Goal: Task Accomplishment & Management: Manage account settings

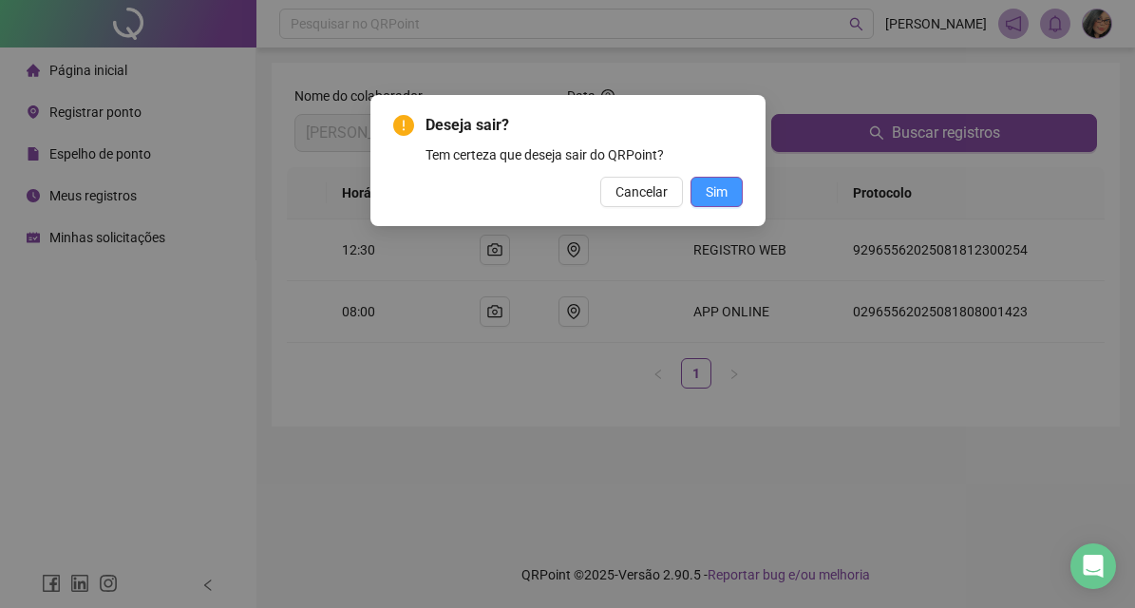
click at [712, 198] on span "Sim" at bounding box center [717, 191] width 22 height 21
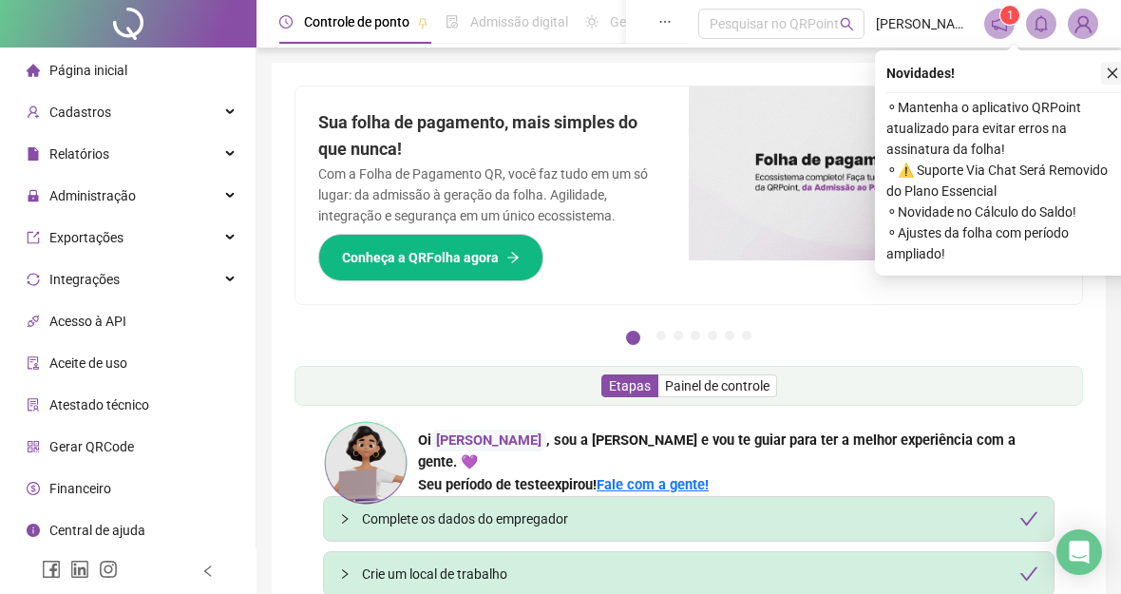
click at [1112, 77] on icon "close" at bounding box center [1112, 73] width 13 height 13
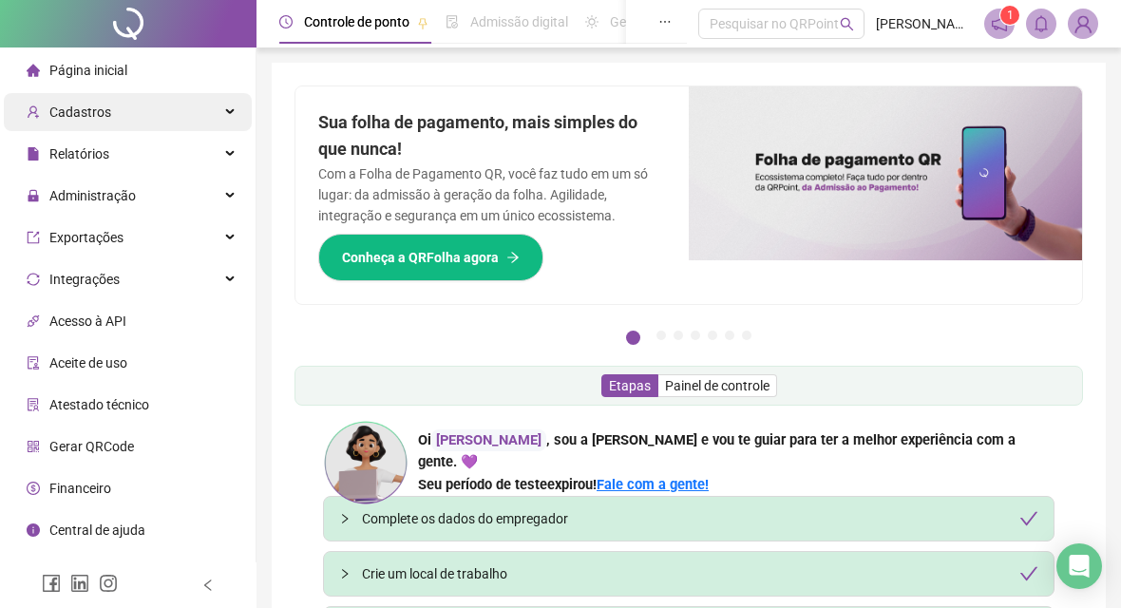
click at [230, 114] on div "Cadastros" at bounding box center [128, 112] width 248 height 38
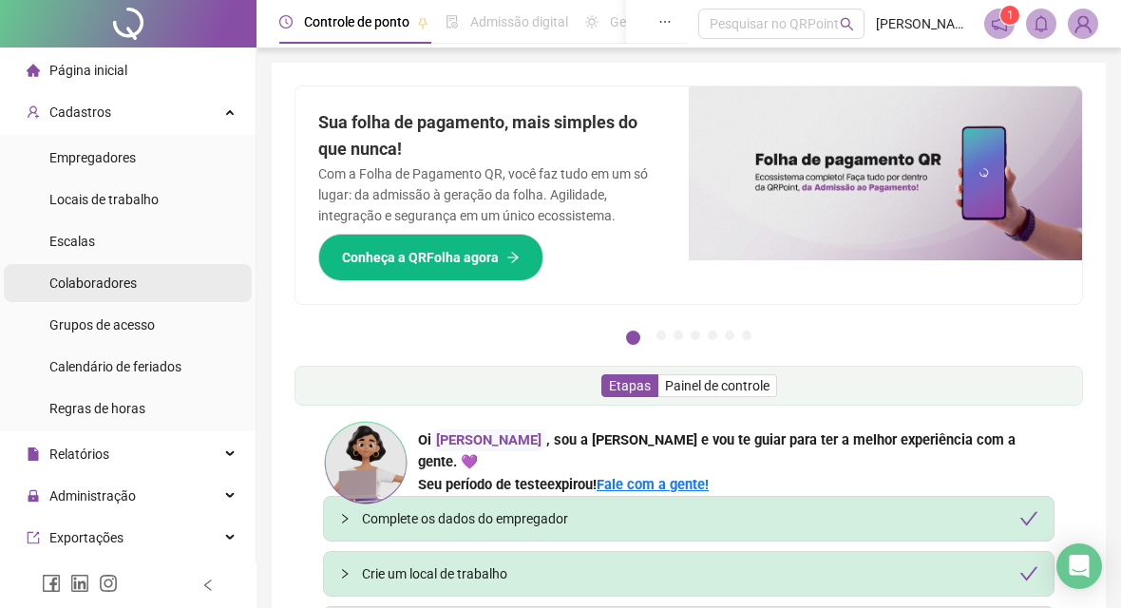
click at [156, 276] on li "Colaboradores" at bounding box center [128, 283] width 248 height 38
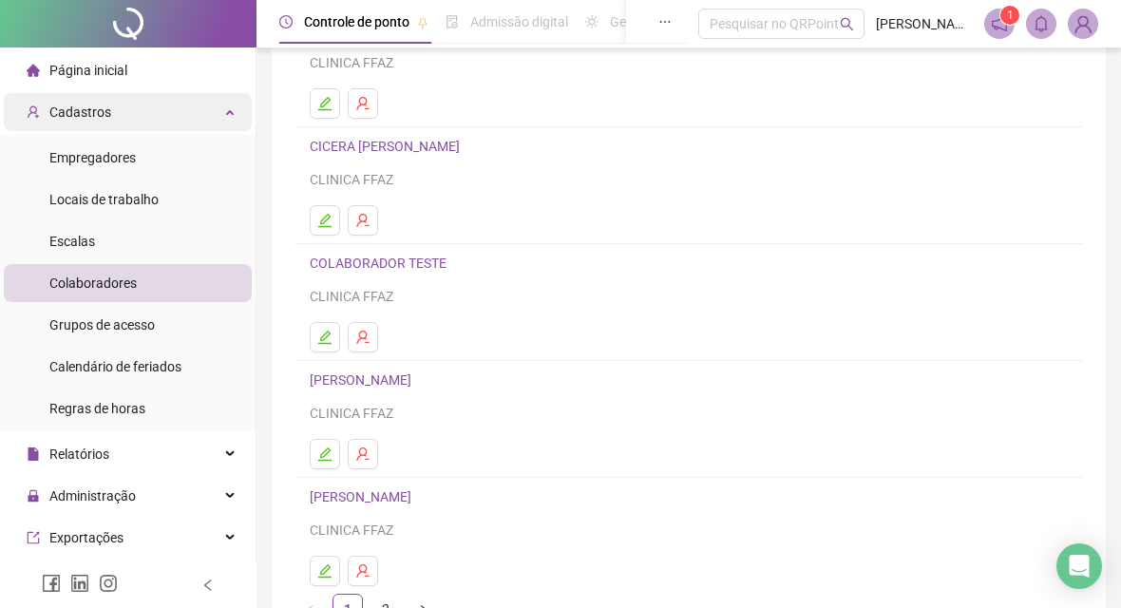
click at [153, 106] on div "Cadastros" at bounding box center [128, 112] width 248 height 38
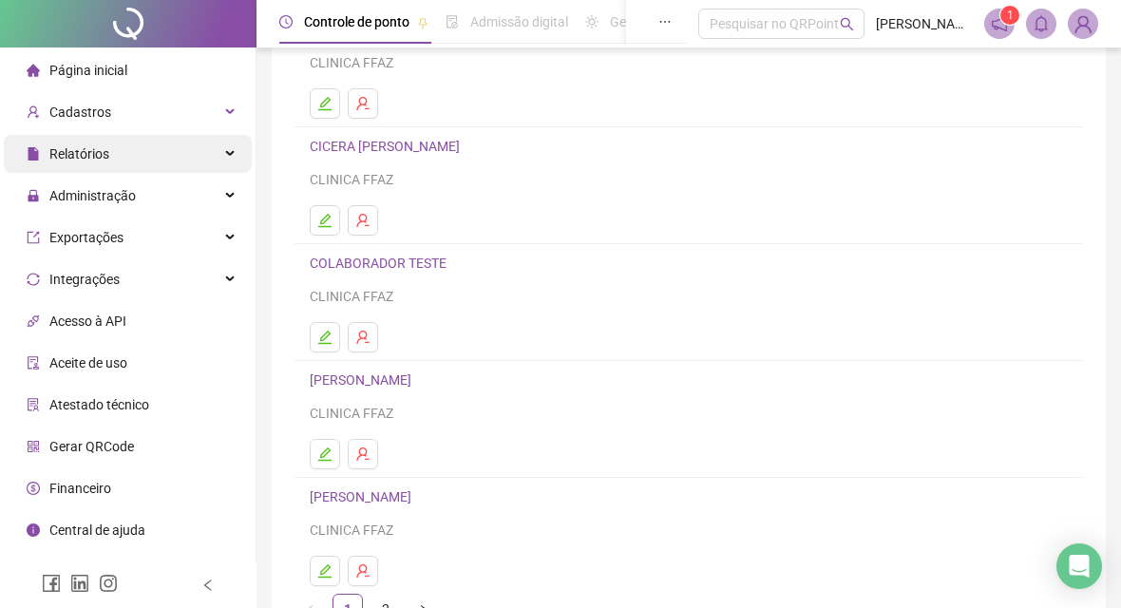
click at [163, 158] on div "Relatórios" at bounding box center [128, 154] width 248 height 38
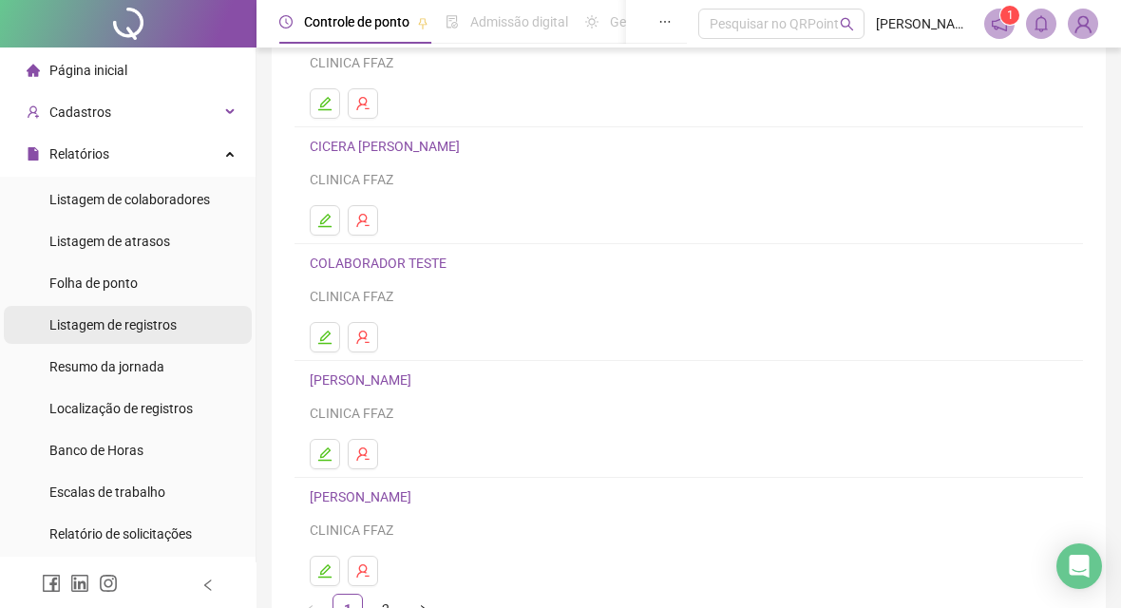
click at [181, 314] on li "Listagem de registros" at bounding box center [128, 325] width 248 height 38
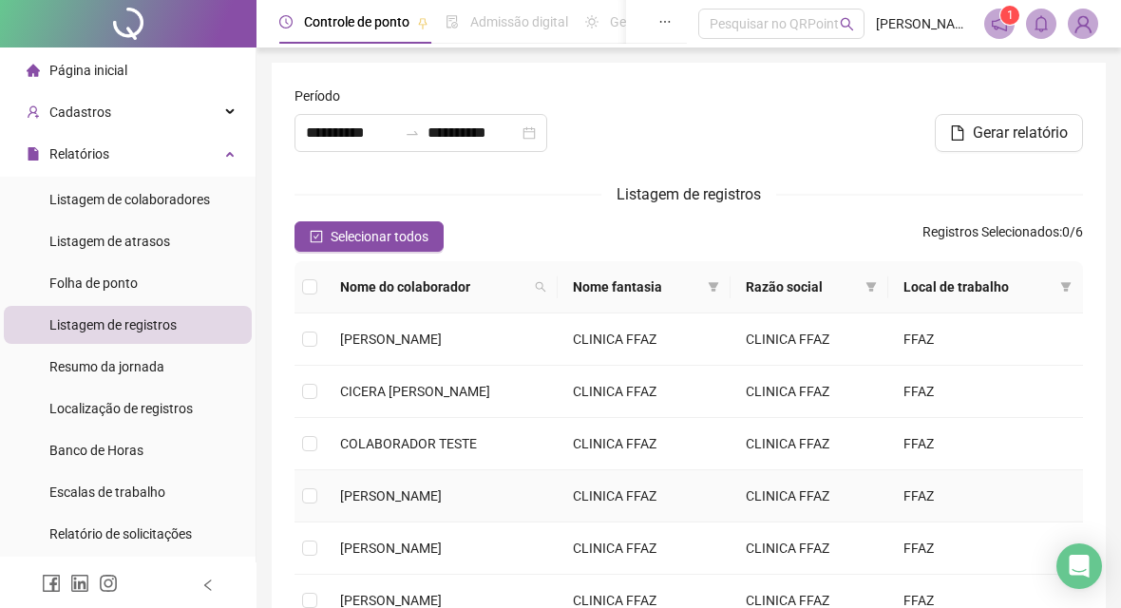
click at [302, 499] on td at bounding box center [310, 496] width 30 height 52
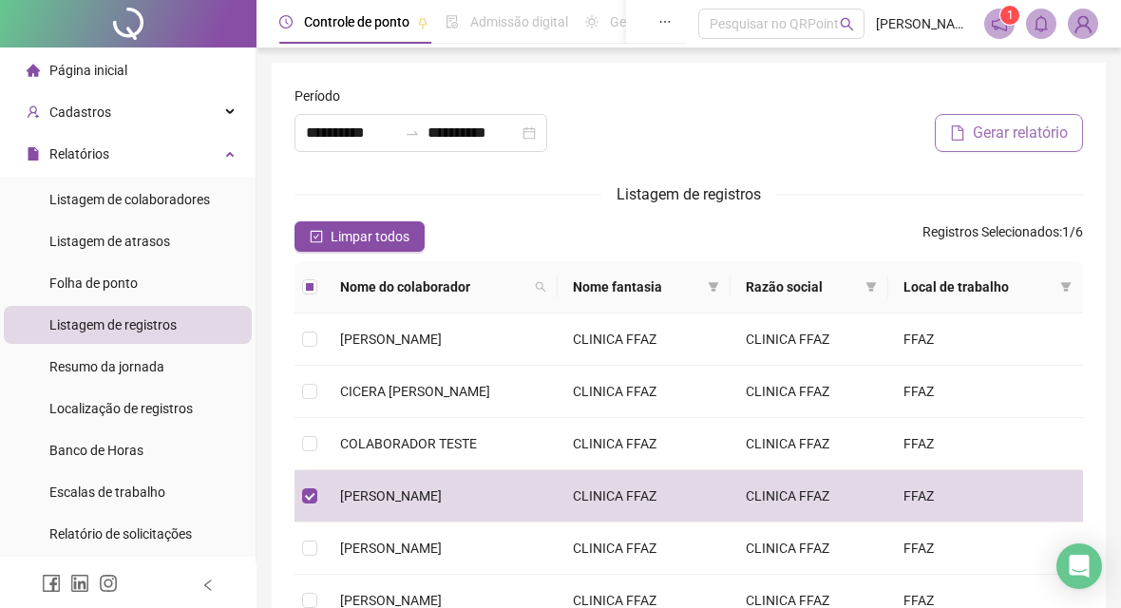
click at [1008, 131] on span "Gerar relatório" at bounding box center [1020, 133] width 95 height 23
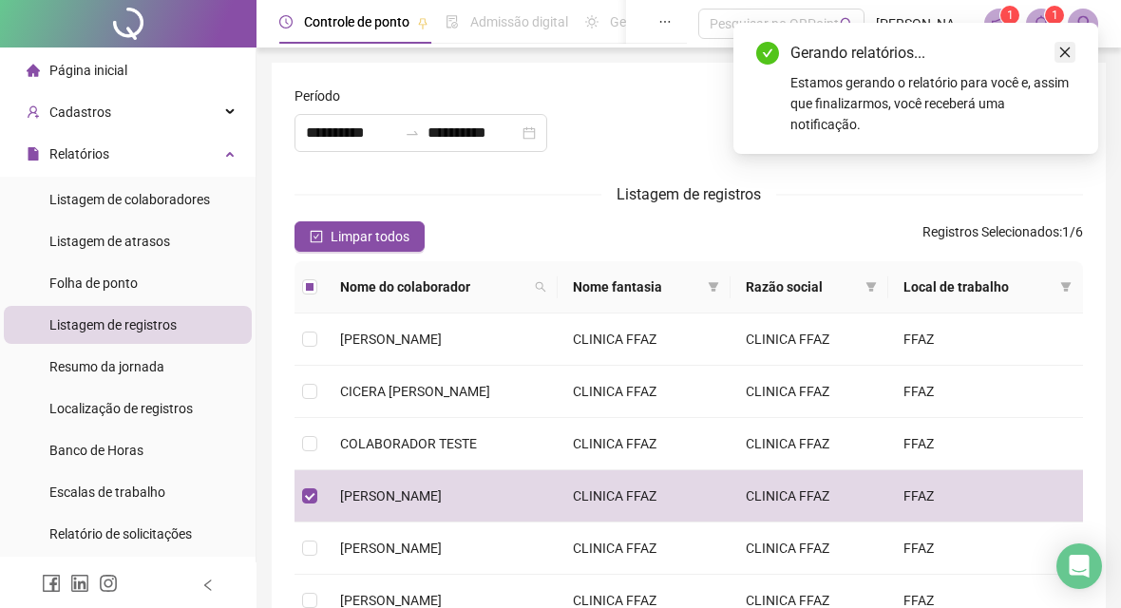
click at [1060, 55] on icon "close" at bounding box center [1064, 52] width 13 height 13
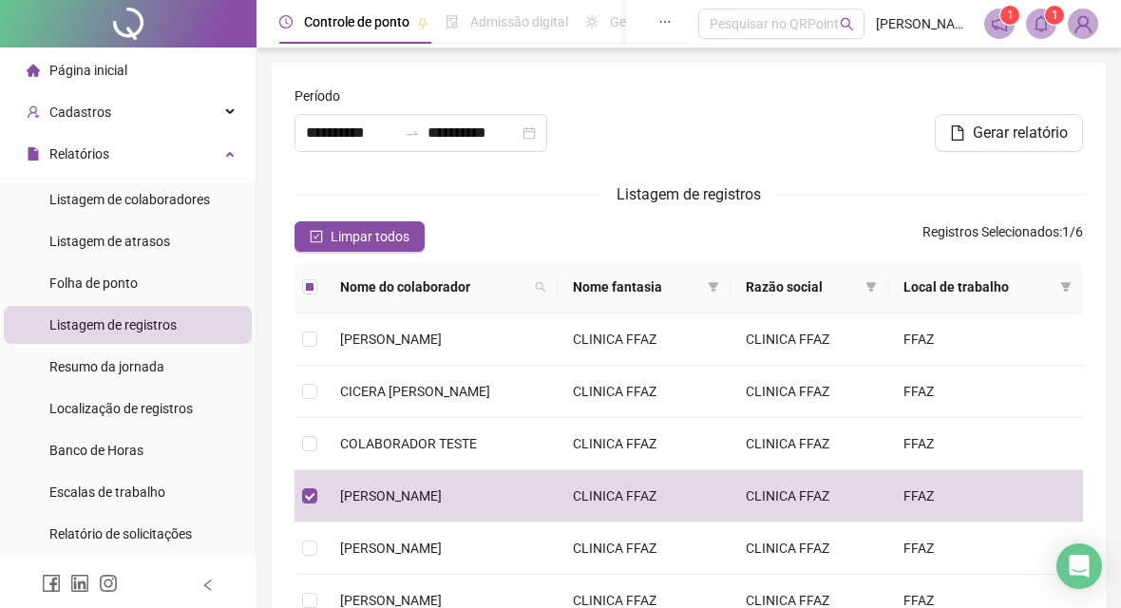
click at [1041, 25] on icon "bell" at bounding box center [1041, 23] width 17 height 17
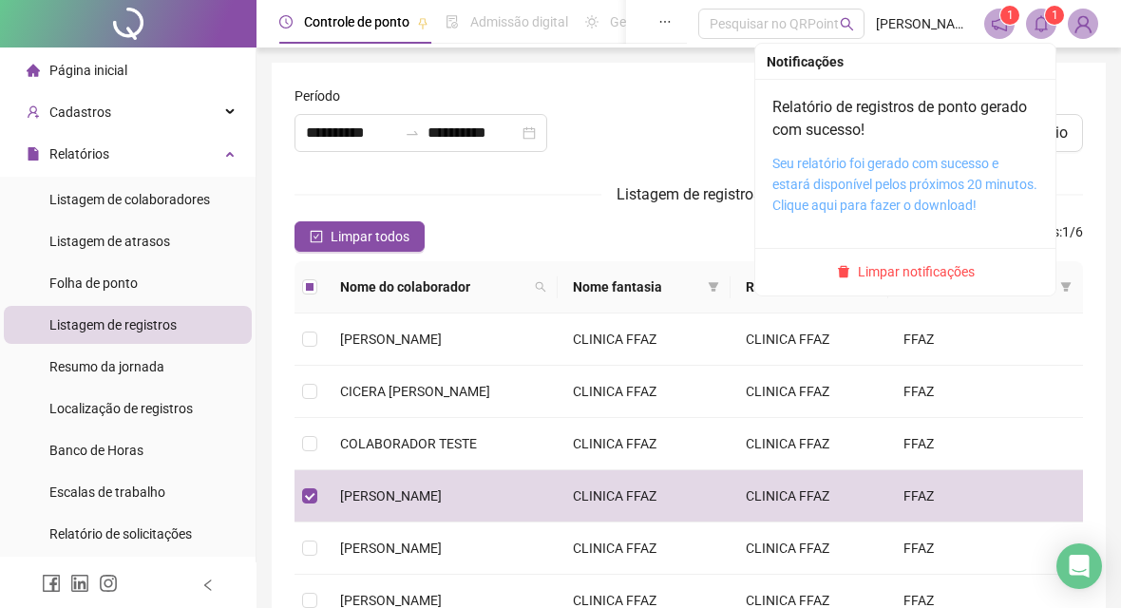
click at [898, 187] on link "Seu relatório foi gerado com sucesso e estará disponível pelos próximos 20 minu…" at bounding box center [904, 184] width 265 height 57
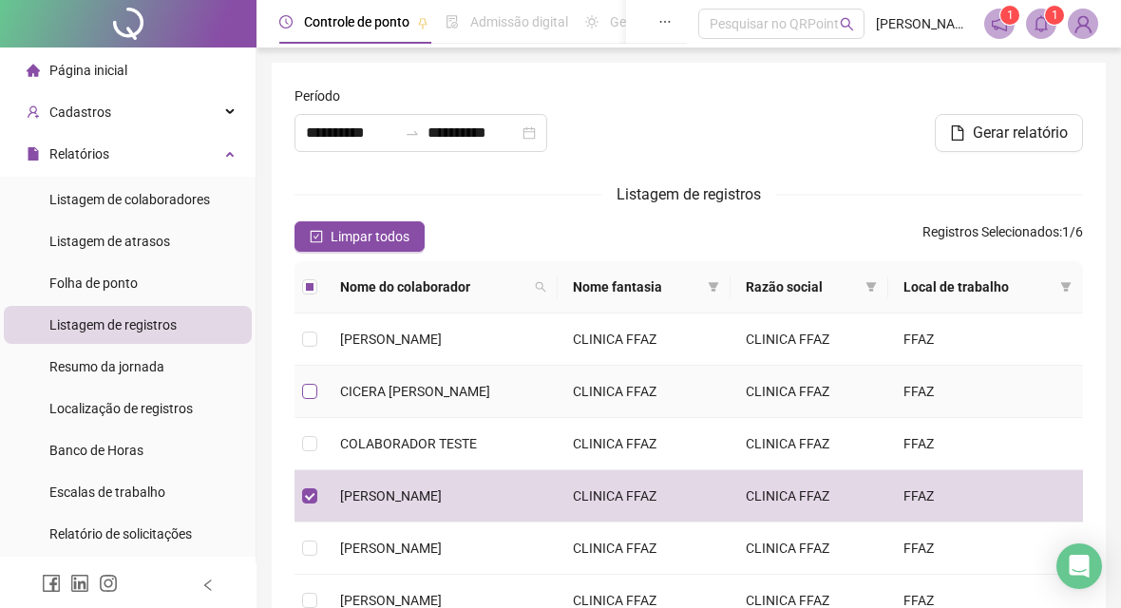
click at [309, 383] on label at bounding box center [309, 391] width 15 height 21
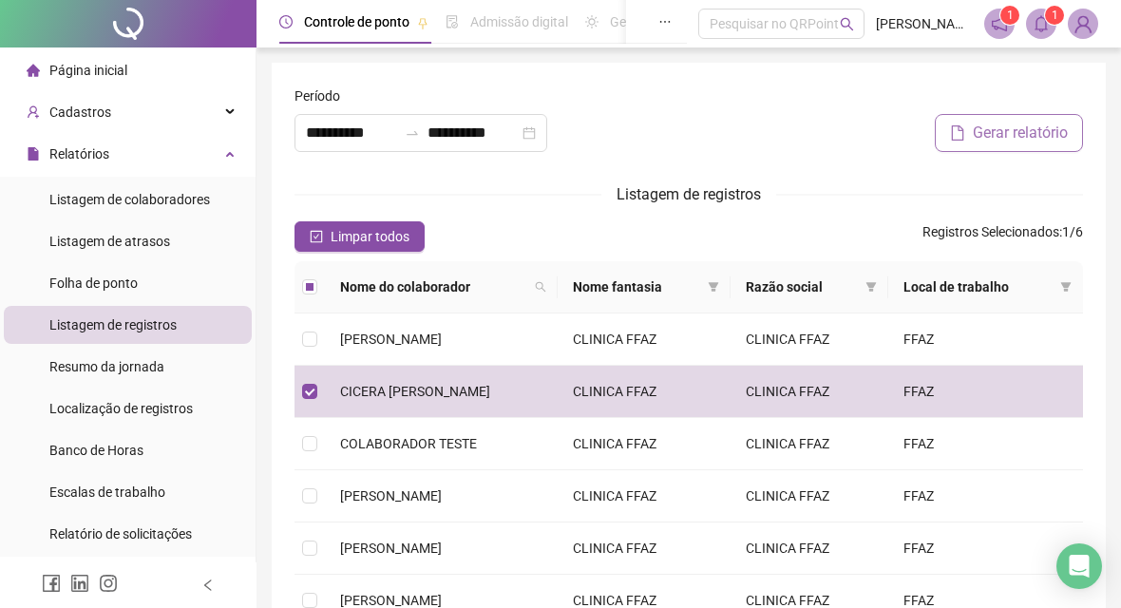
click at [1025, 141] on span "Gerar relatório" at bounding box center [1020, 133] width 95 height 23
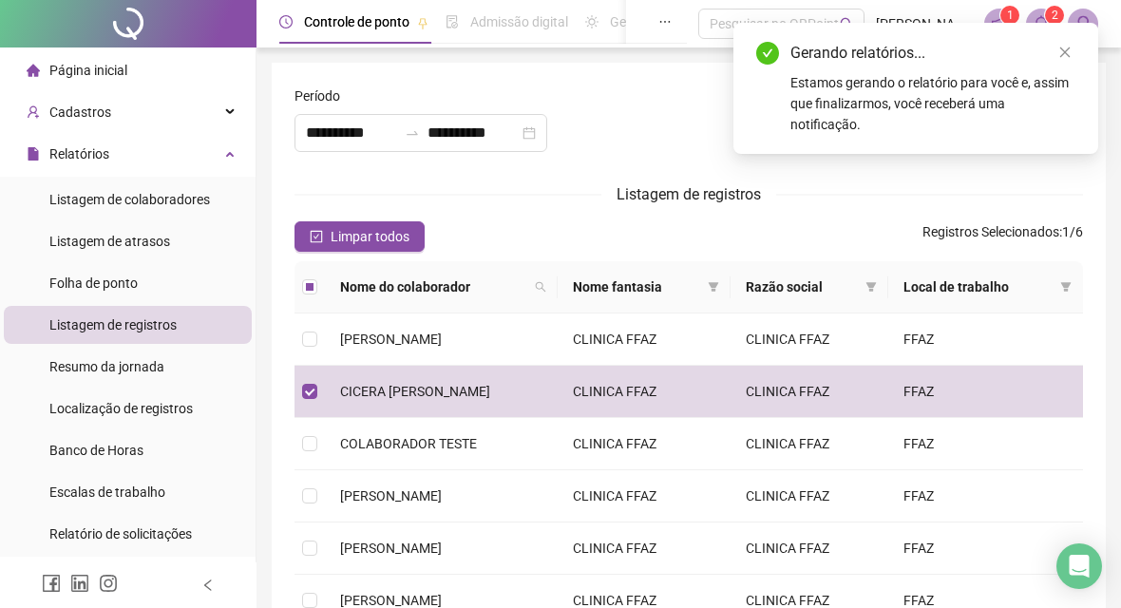
click at [1060, 52] on icon "close" at bounding box center [1064, 52] width 13 height 13
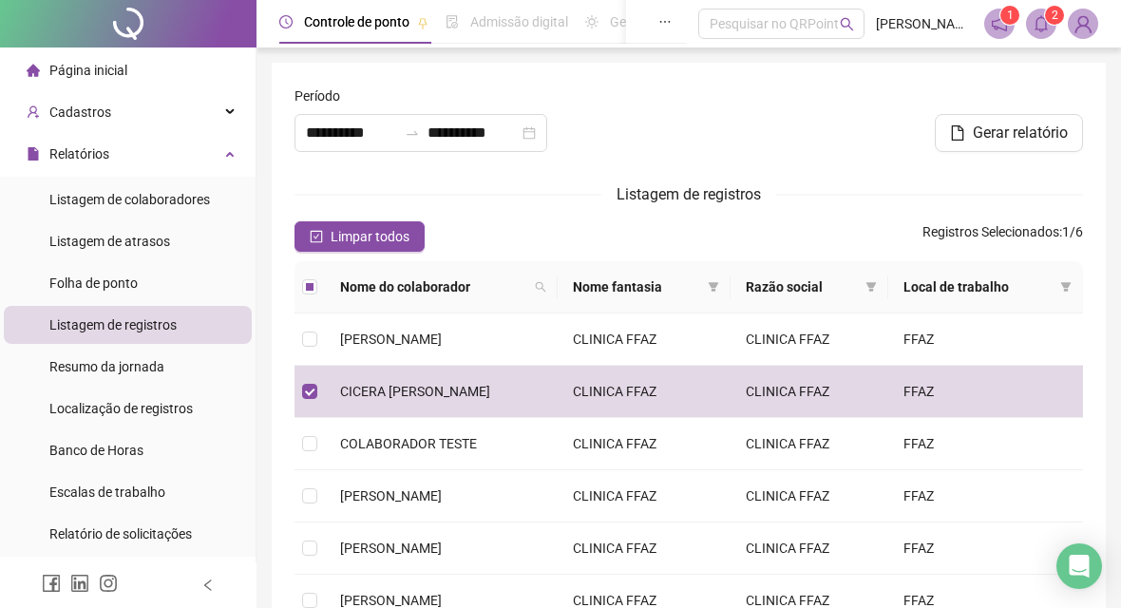
click at [1040, 31] on icon "bell" at bounding box center [1041, 23] width 13 height 17
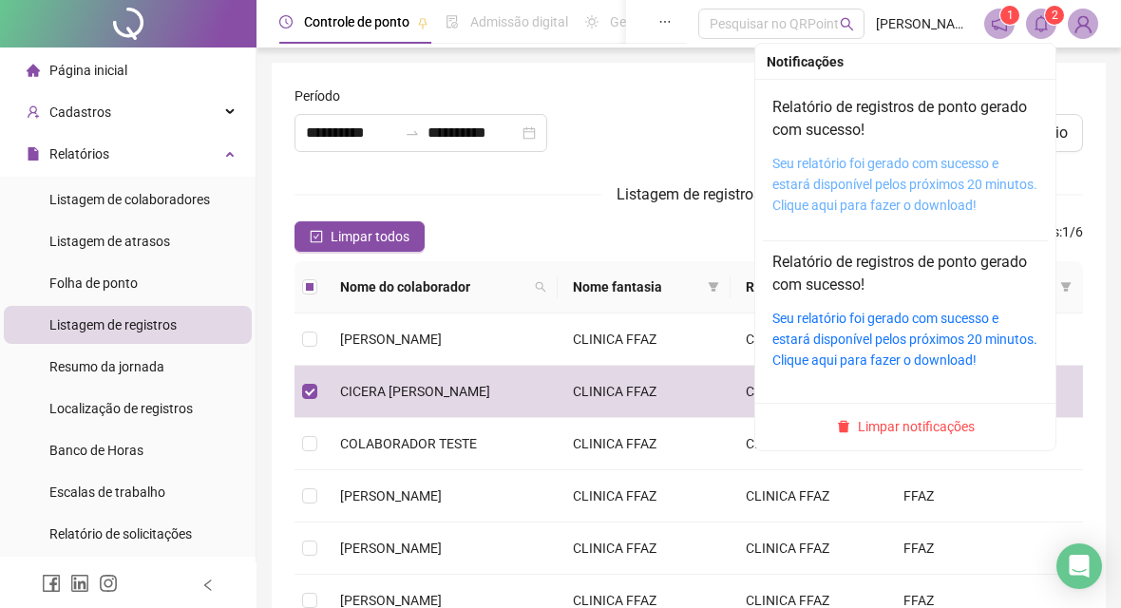
click at [928, 168] on link "Seu relatório foi gerado com sucesso e estará disponível pelos próximos 20 minu…" at bounding box center [904, 184] width 265 height 57
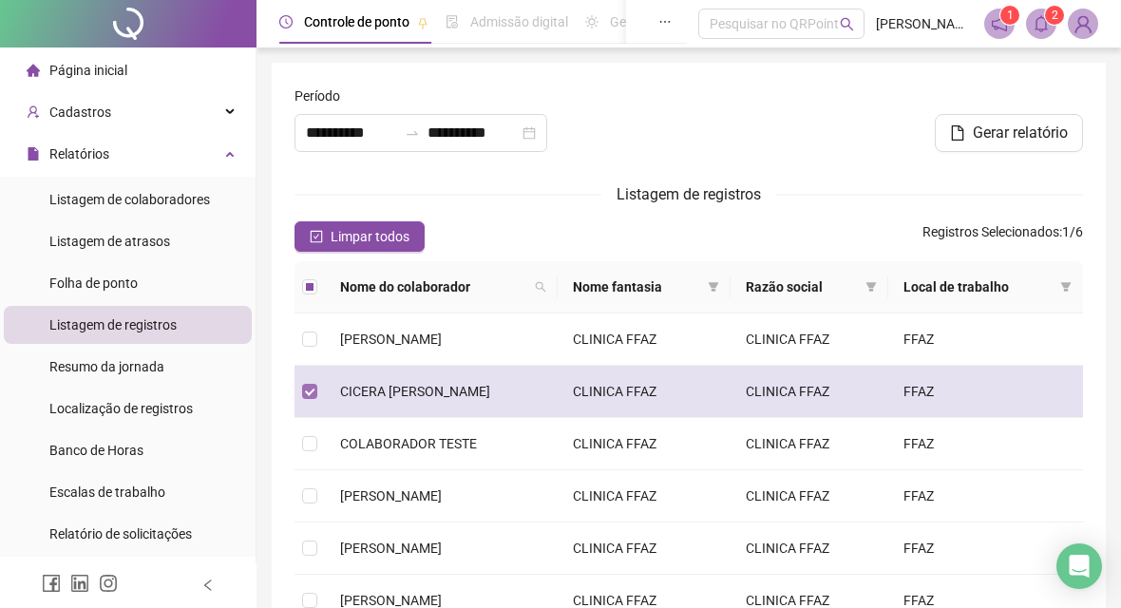
click at [309, 383] on label at bounding box center [309, 391] width 15 height 21
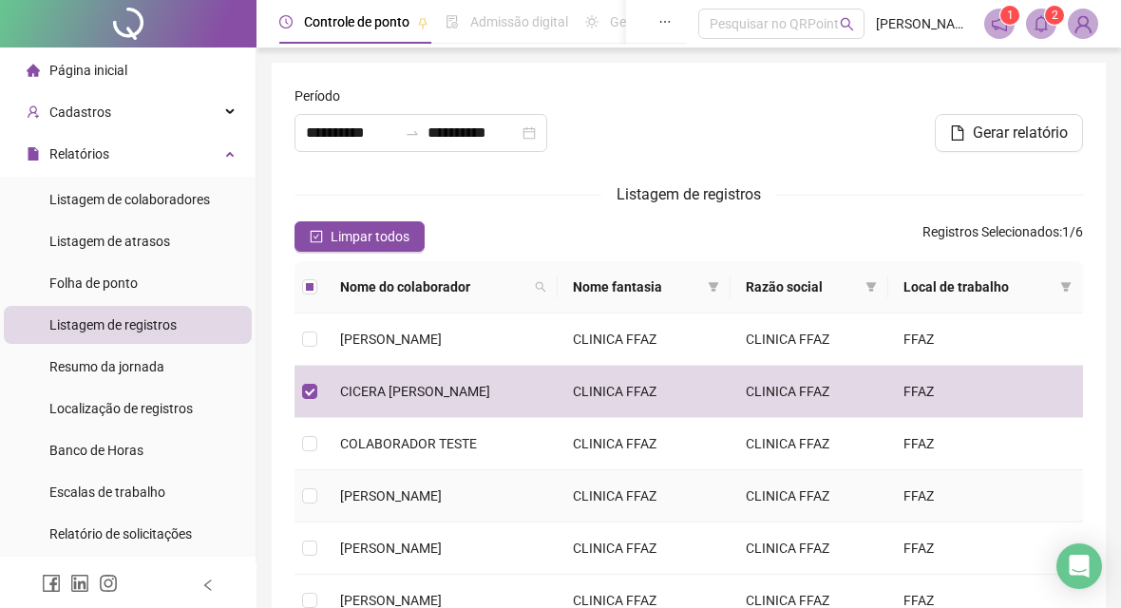
click at [372, 476] on td "EYME FERNANDES DE BARROS" at bounding box center [441, 496] width 233 height 52
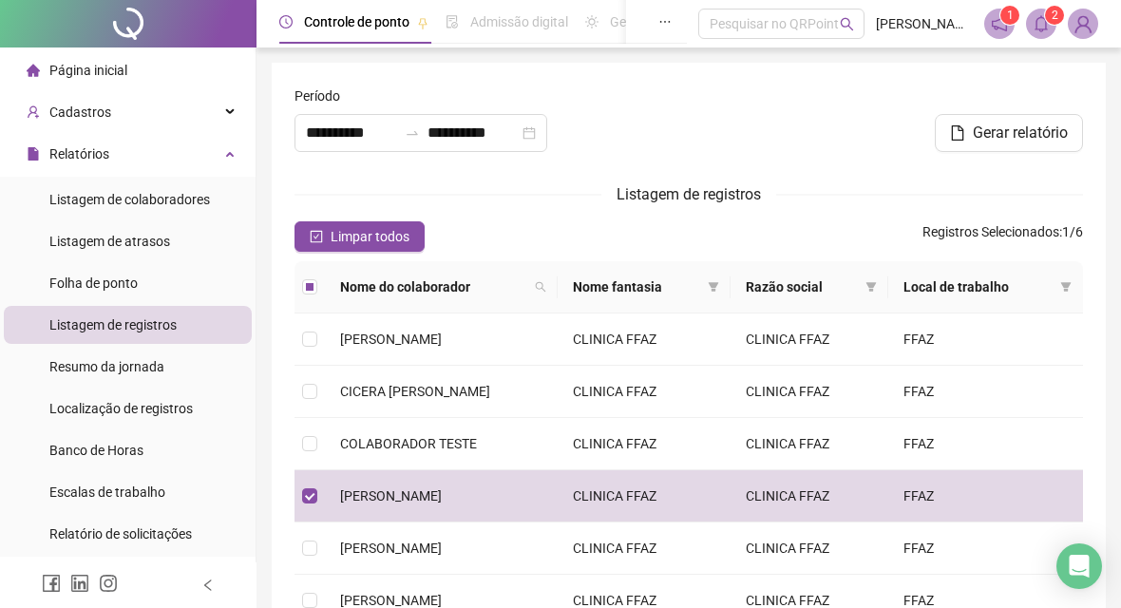
scroll to position [184, 0]
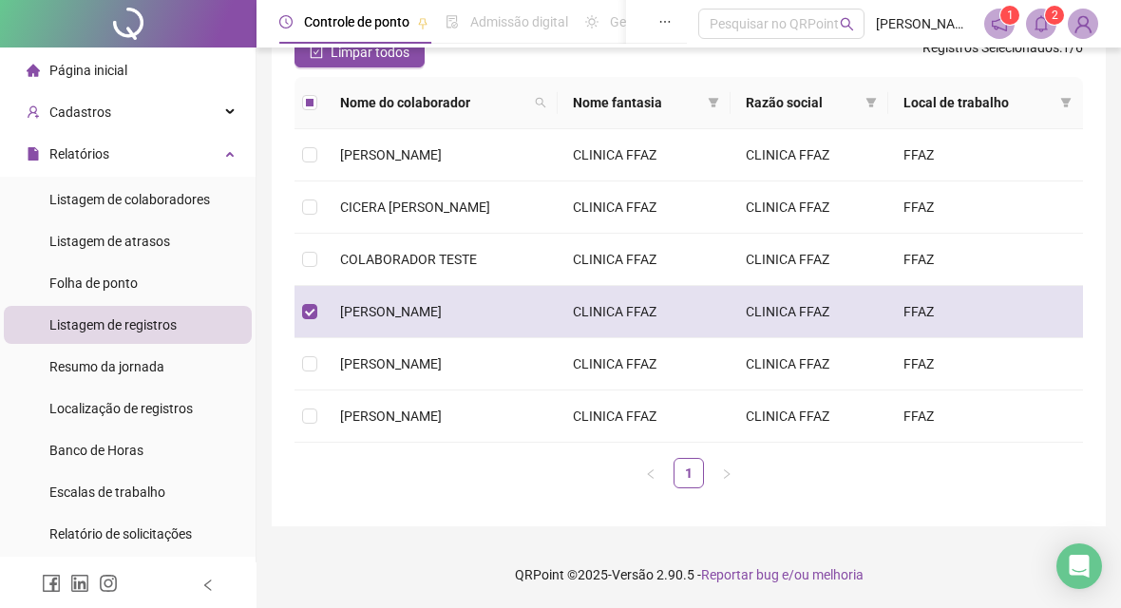
click at [558, 328] on td "EYME FERNANDES DE BARROS" at bounding box center [441, 312] width 233 height 52
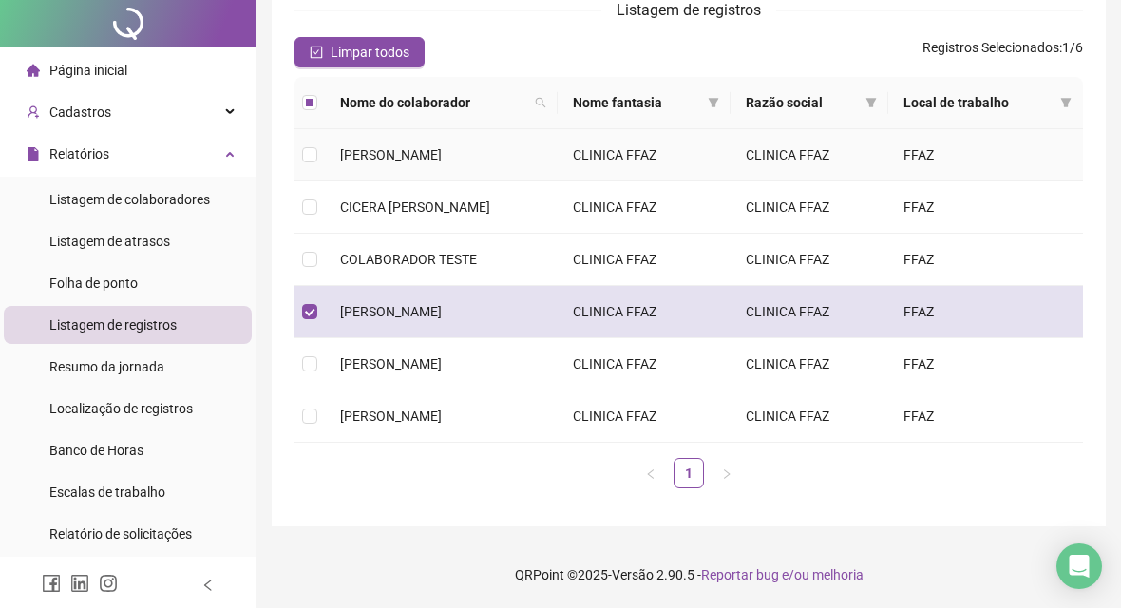
scroll to position [0, 0]
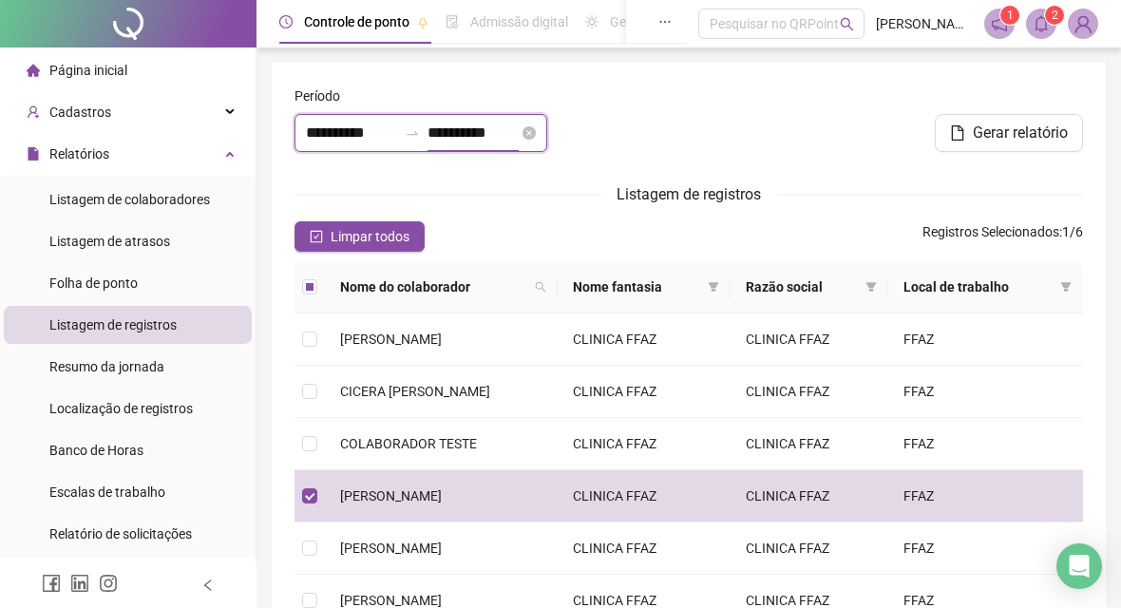
click at [436, 129] on input "**********" at bounding box center [473, 133] width 91 height 23
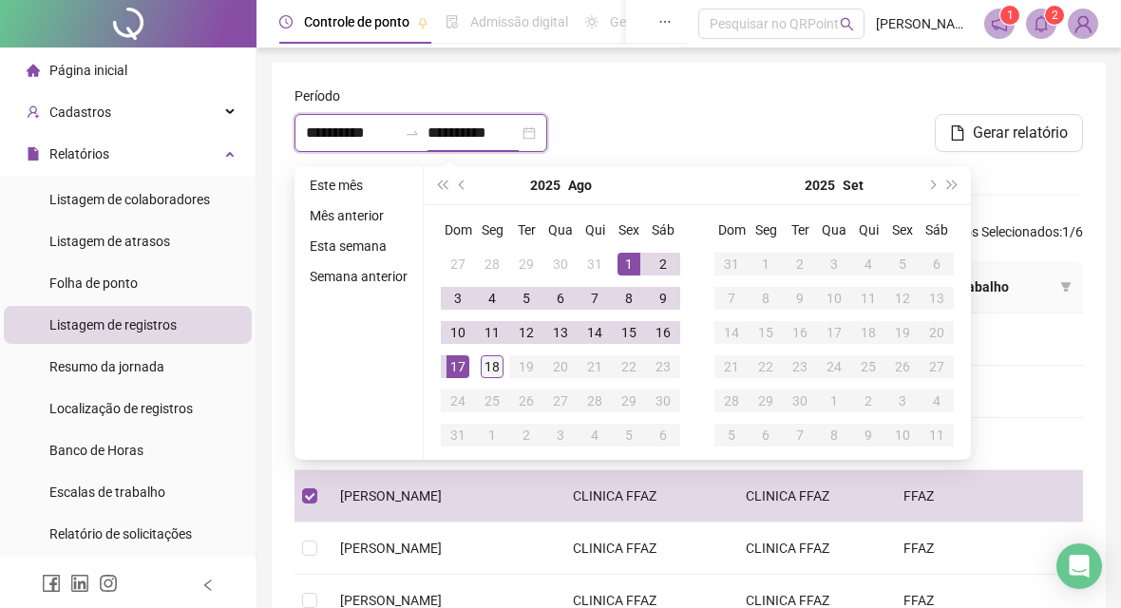
type input "**********"
click at [503, 370] on td "18" at bounding box center [492, 367] width 34 height 34
type input "**********"
click at [755, 112] on div at bounding box center [689, 127] width 268 height 82
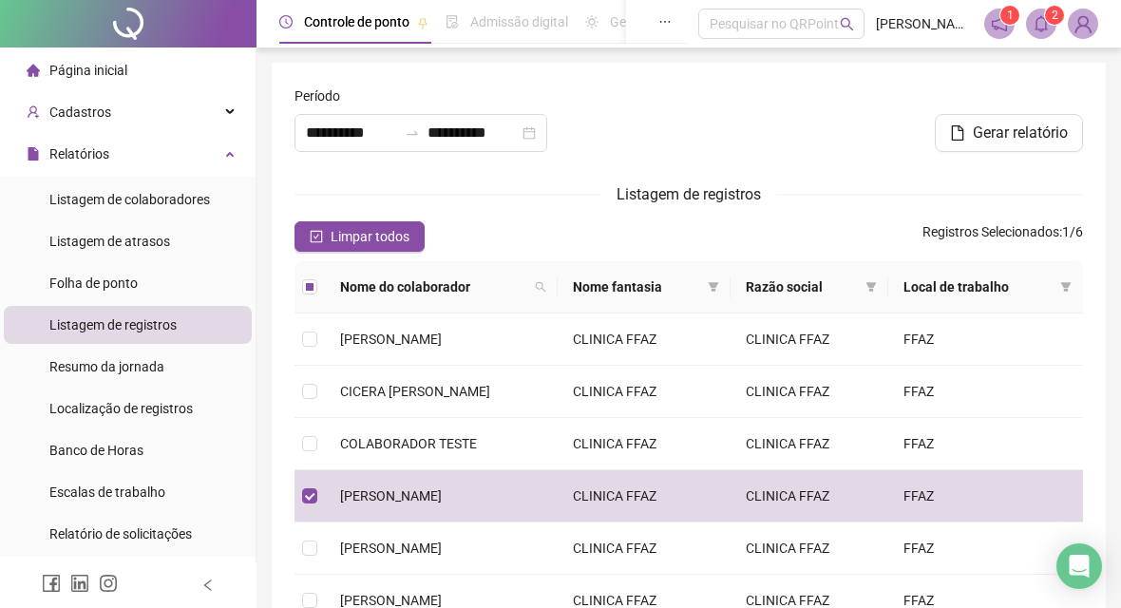
click at [1014, 104] on div at bounding box center [956, 100] width 253 height 29
click at [1013, 121] on button "Gerar relatório" at bounding box center [1009, 133] width 148 height 38
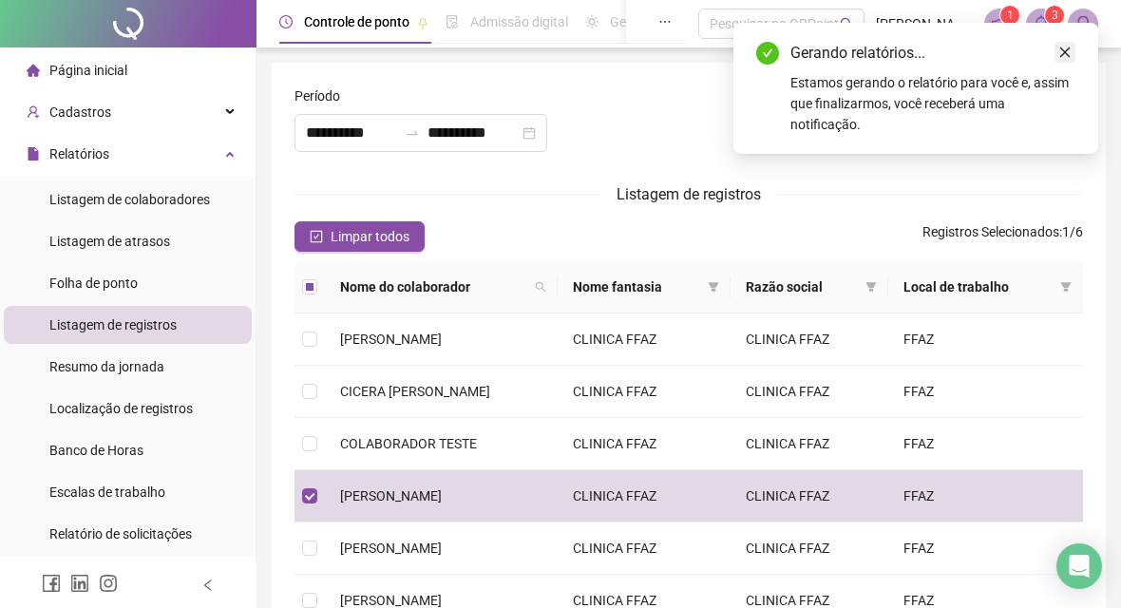
click at [1061, 54] on icon "close" at bounding box center [1064, 52] width 13 height 13
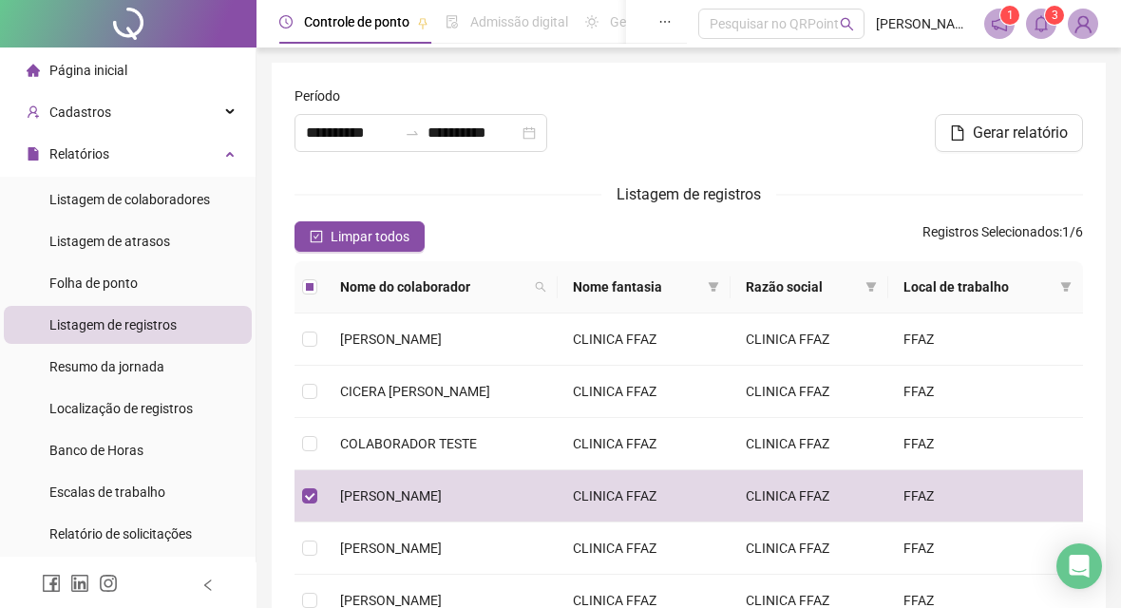
click at [1049, 28] on icon "bell" at bounding box center [1041, 23] width 17 height 17
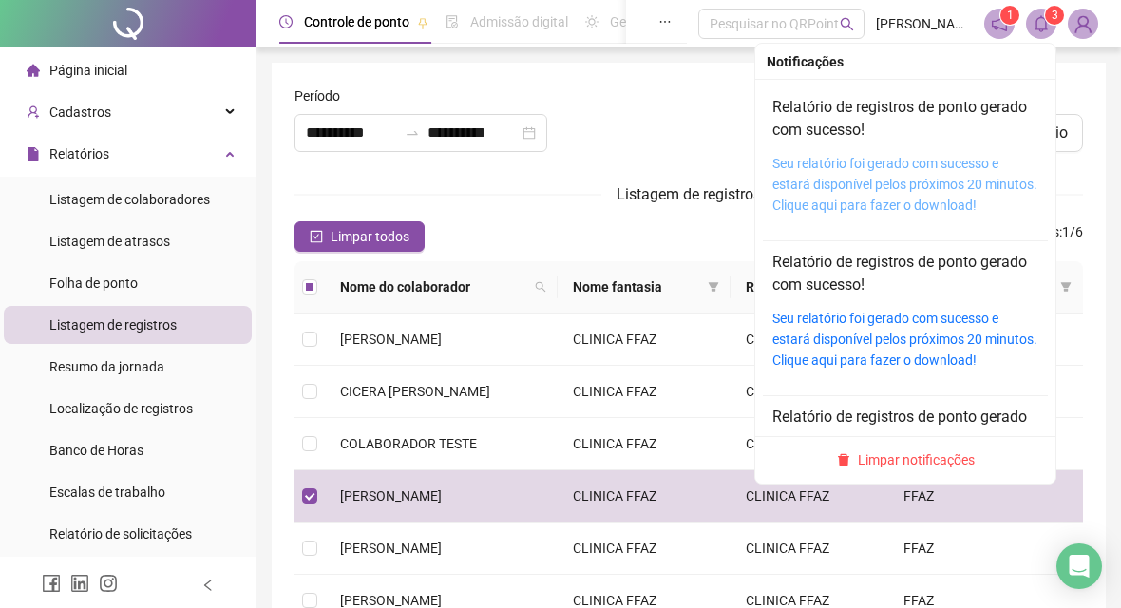
click at [884, 158] on link "Seu relatório foi gerado com sucesso e estará disponível pelos próximos 20 minu…" at bounding box center [904, 184] width 265 height 57
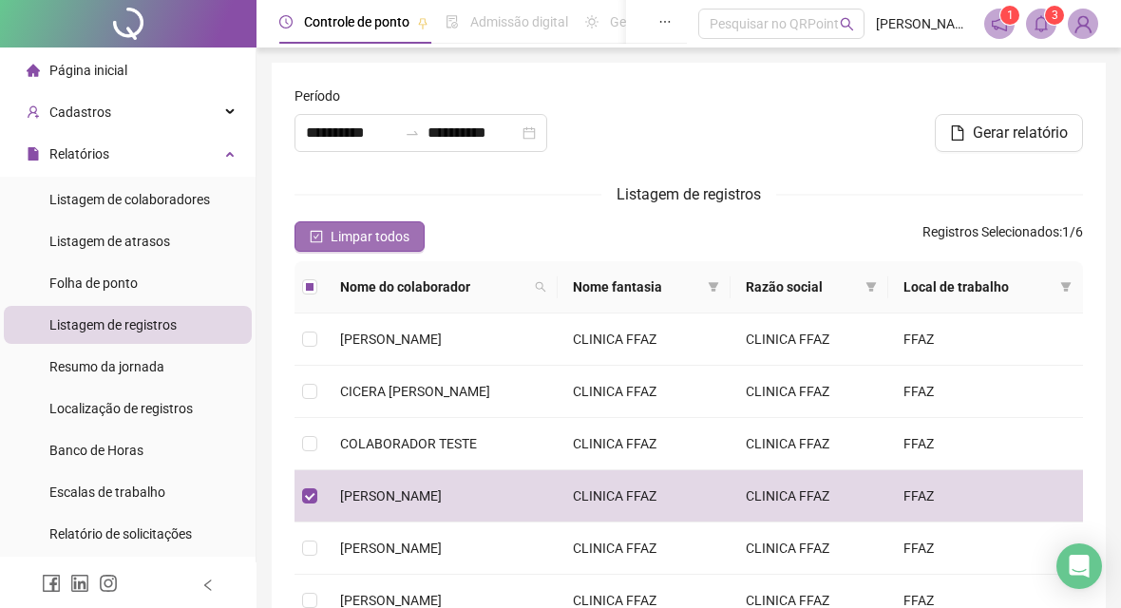
click at [362, 230] on span "Limpar todos" at bounding box center [370, 236] width 79 height 21
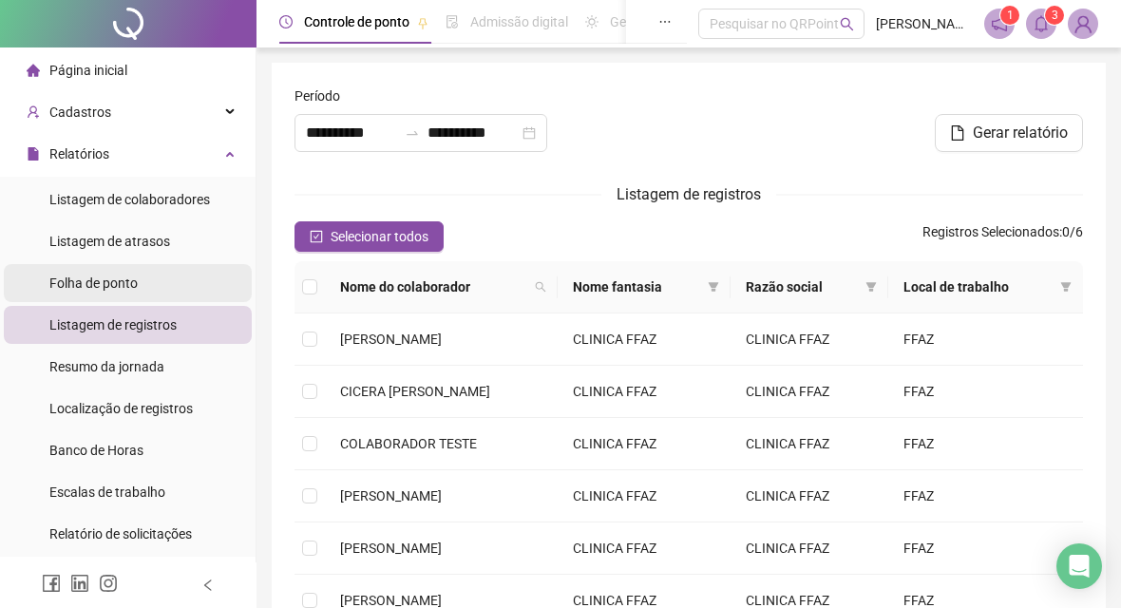
click at [137, 281] on span "Folha de ponto" at bounding box center [93, 283] width 88 height 15
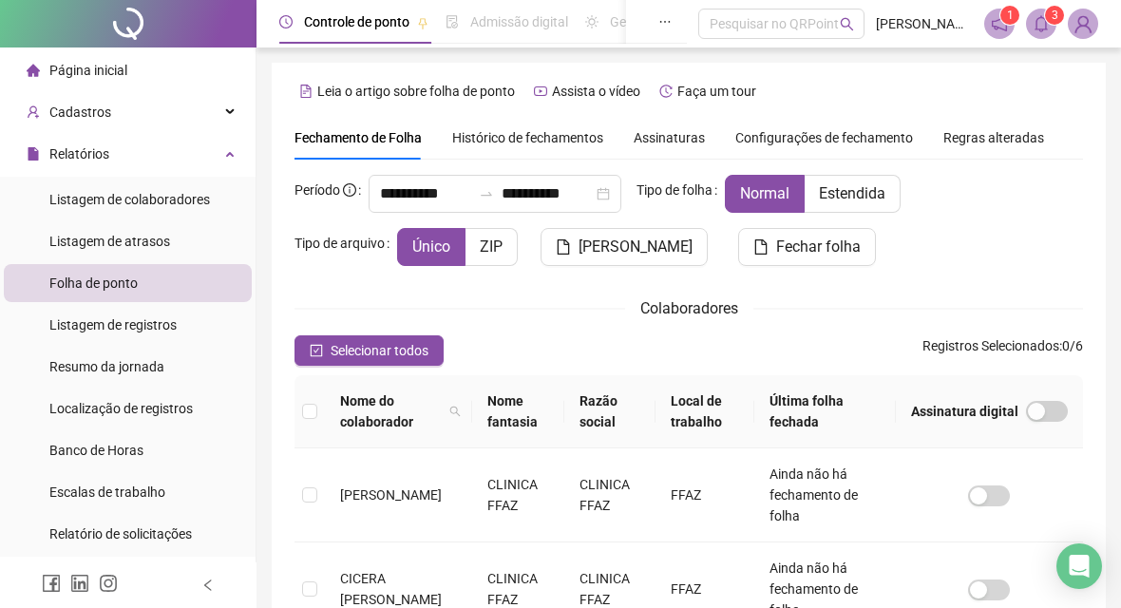
scroll to position [108, 0]
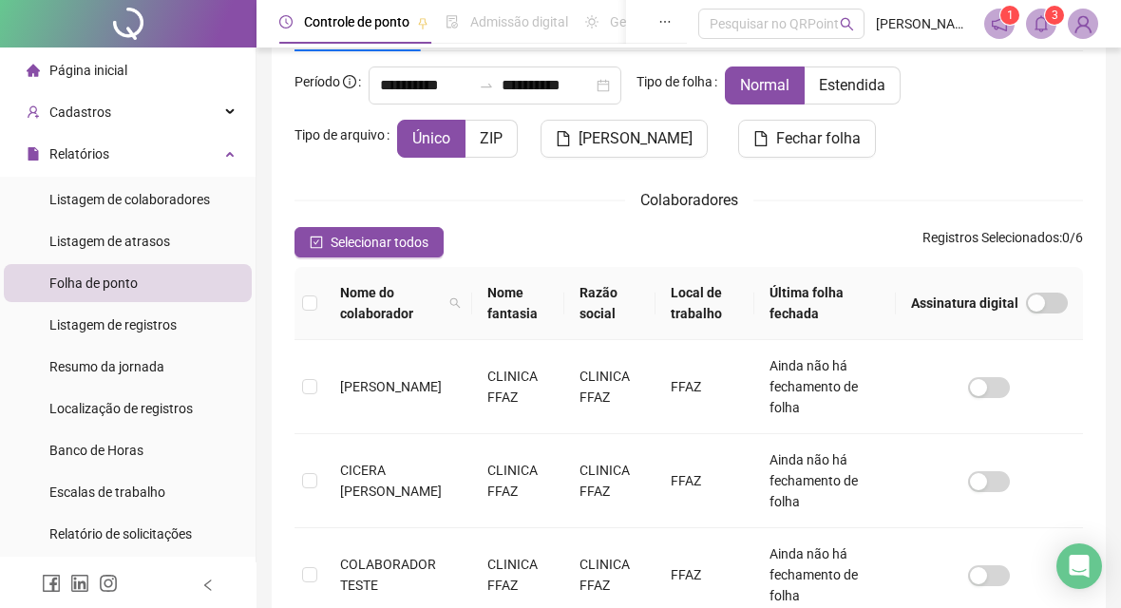
type input "**********"
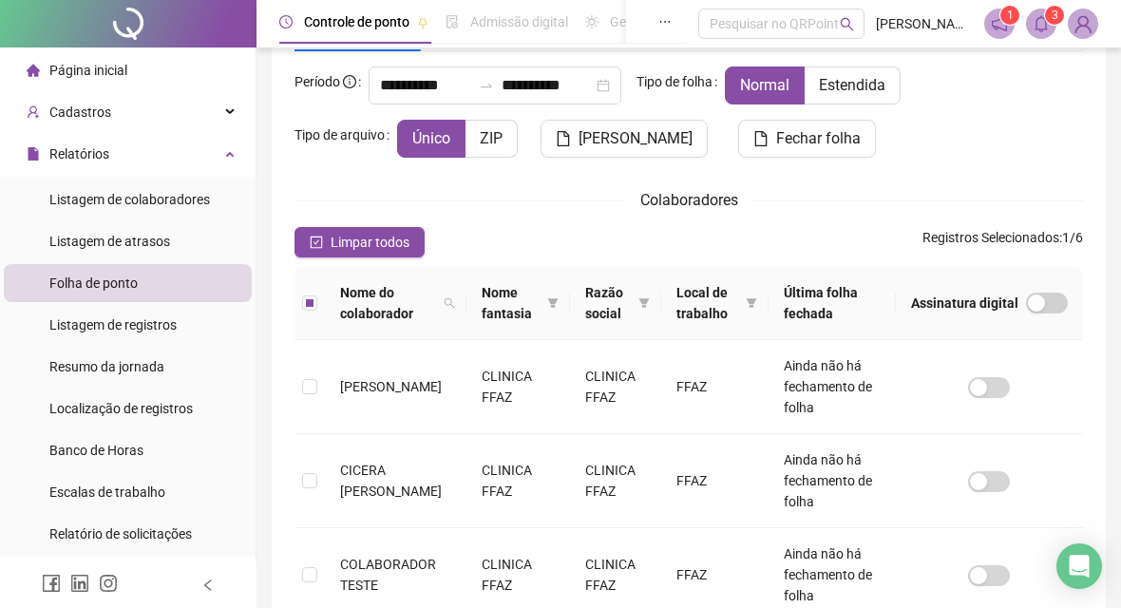
scroll to position [570, 0]
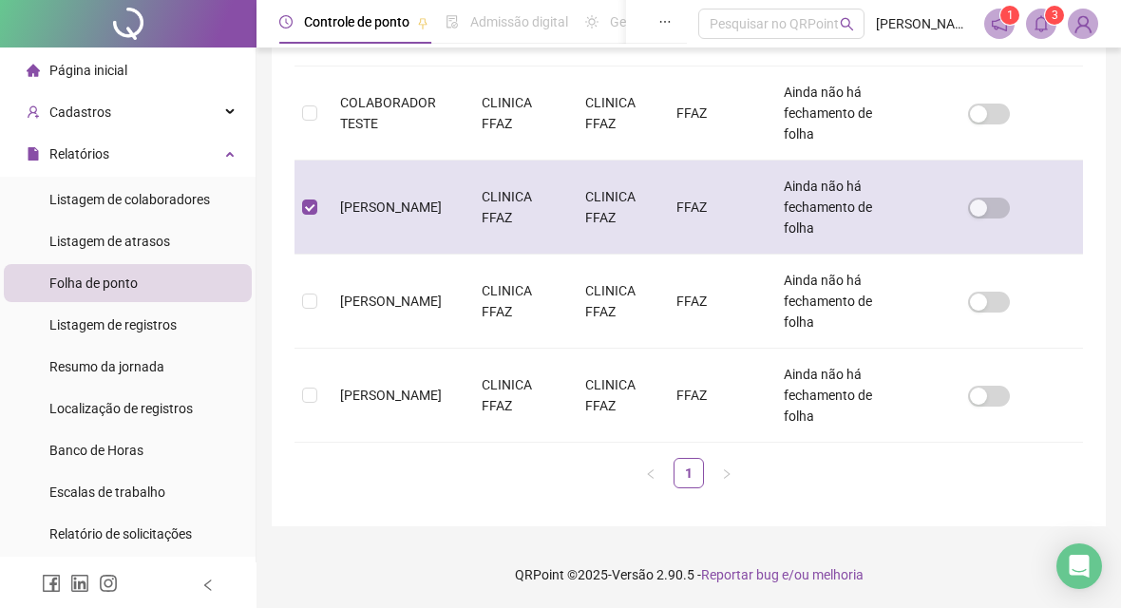
click at [773, 210] on td "Ainda não há fechamento de folha" at bounding box center [832, 208] width 127 height 94
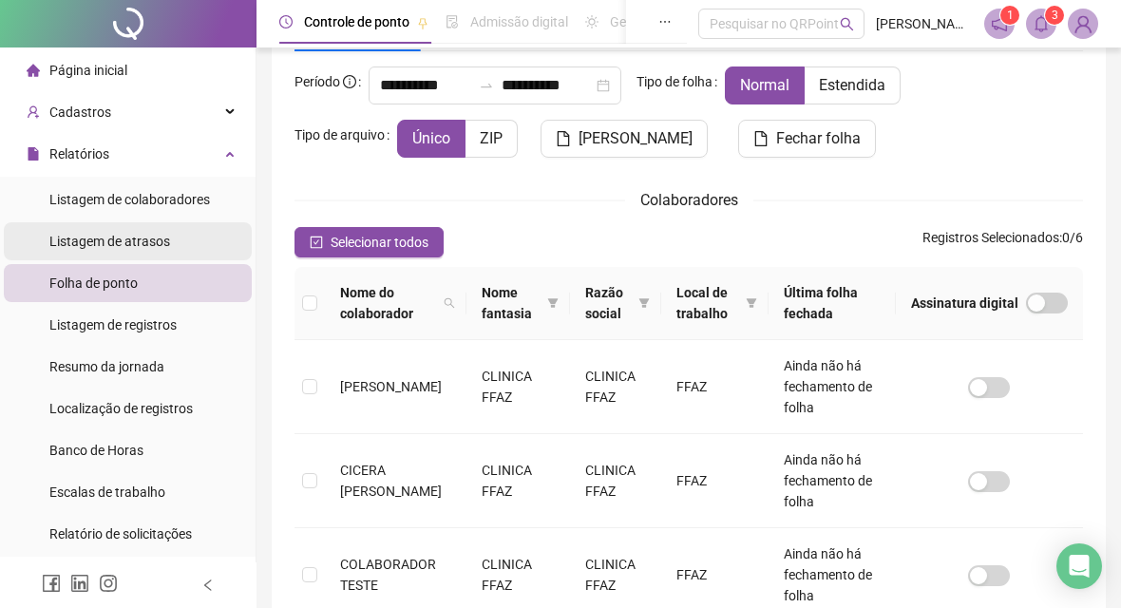
scroll to position [0, 0]
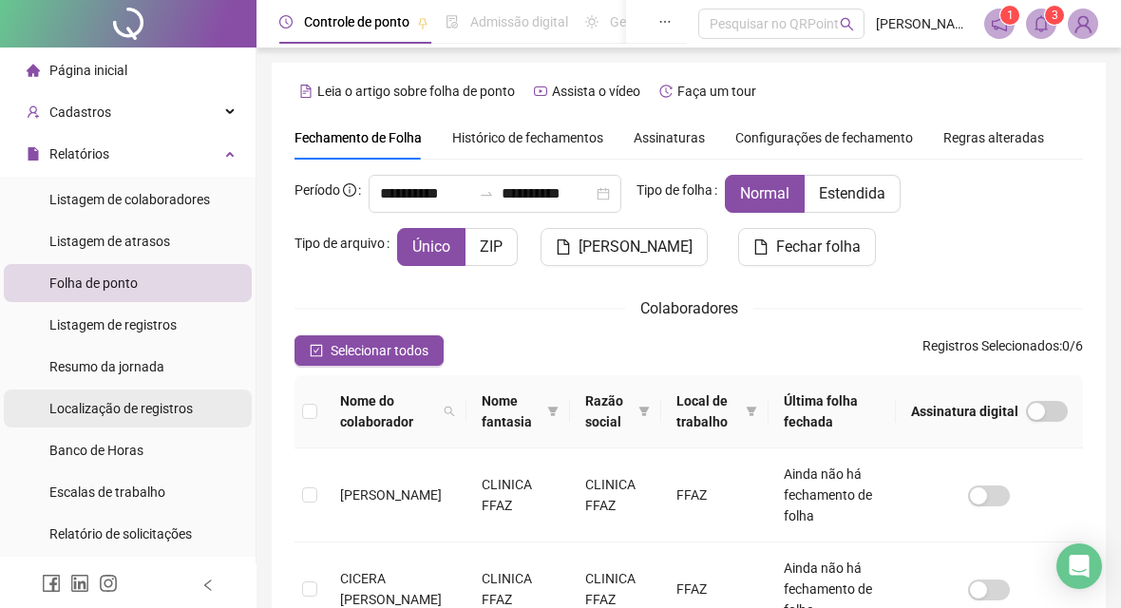
click at [153, 398] on div "Localização de registros" at bounding box center [120, 409] width 143 height 38
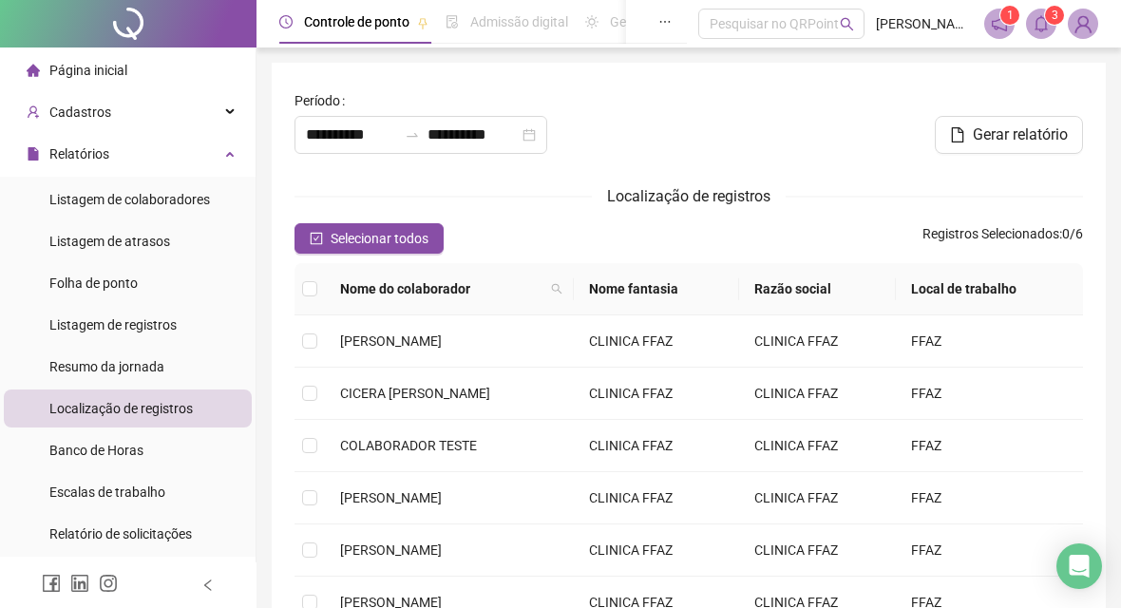
type input "**********"
click at [359, 490] on span "EYME FERNANDES DE BARROS" at bounding box center [391, 497] width 102 height 15
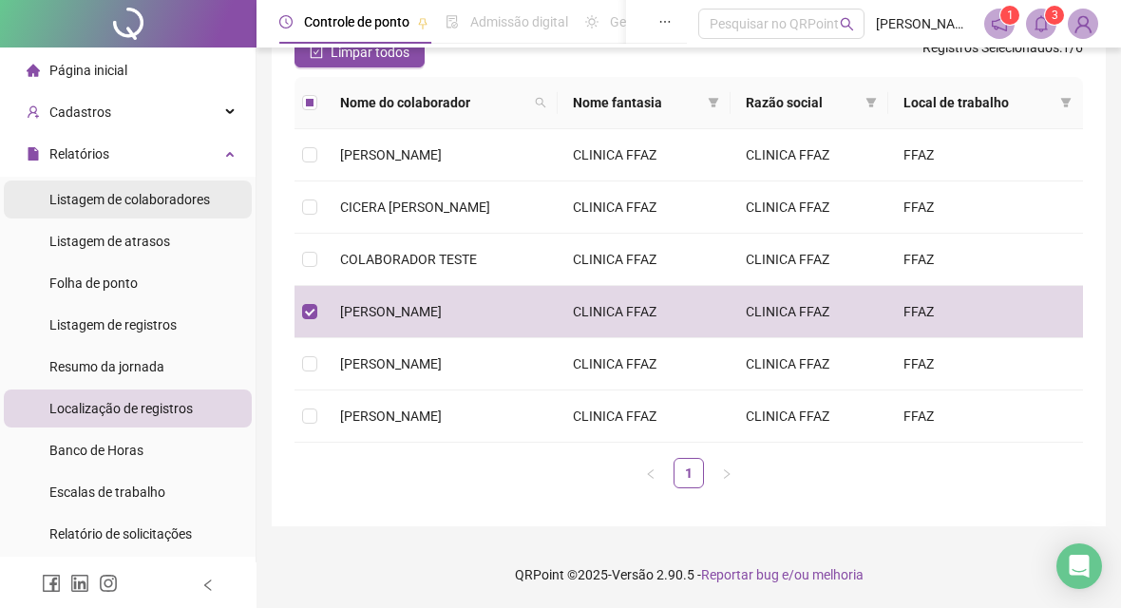
click at [120, 185] on div "Listagem de colaboradores" at bounding box center [129, 200] width 161 height 38
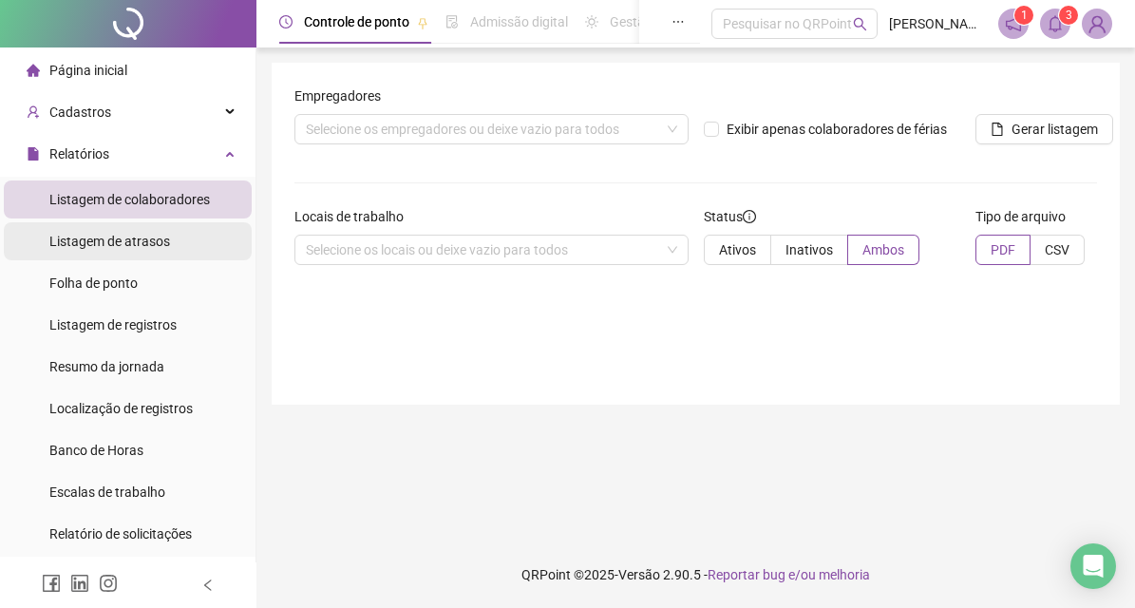
click at [119, 230] on div "Listagem de atrasos" at bounding box center [109, 241] width 121 height 38
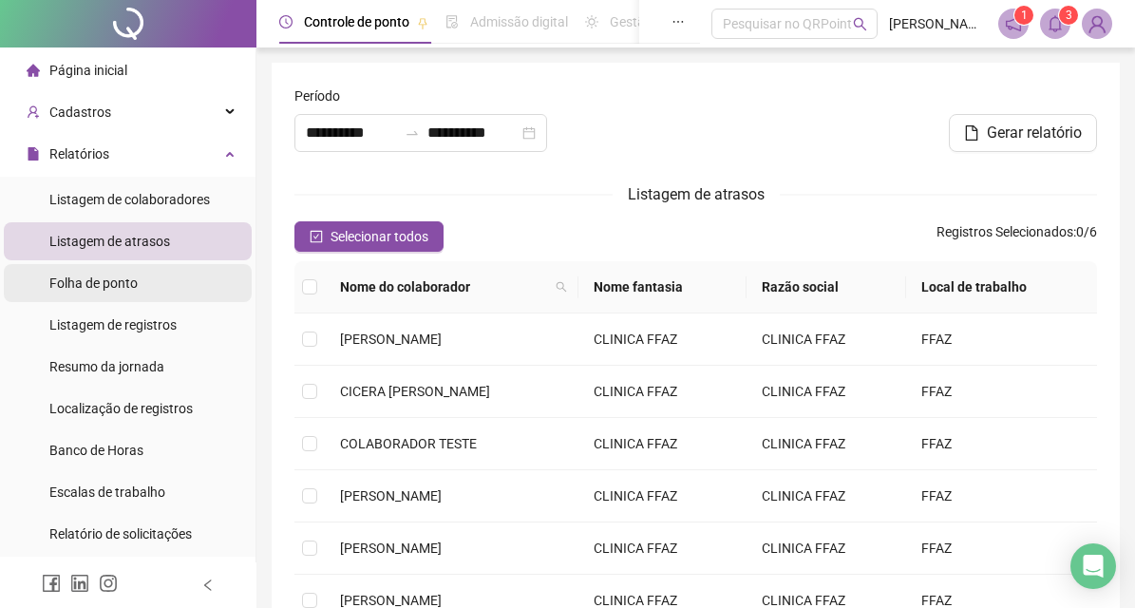
click at [111, 276] on span "Folha de ponto" at bounding box center [93, 283] width 88 height 15
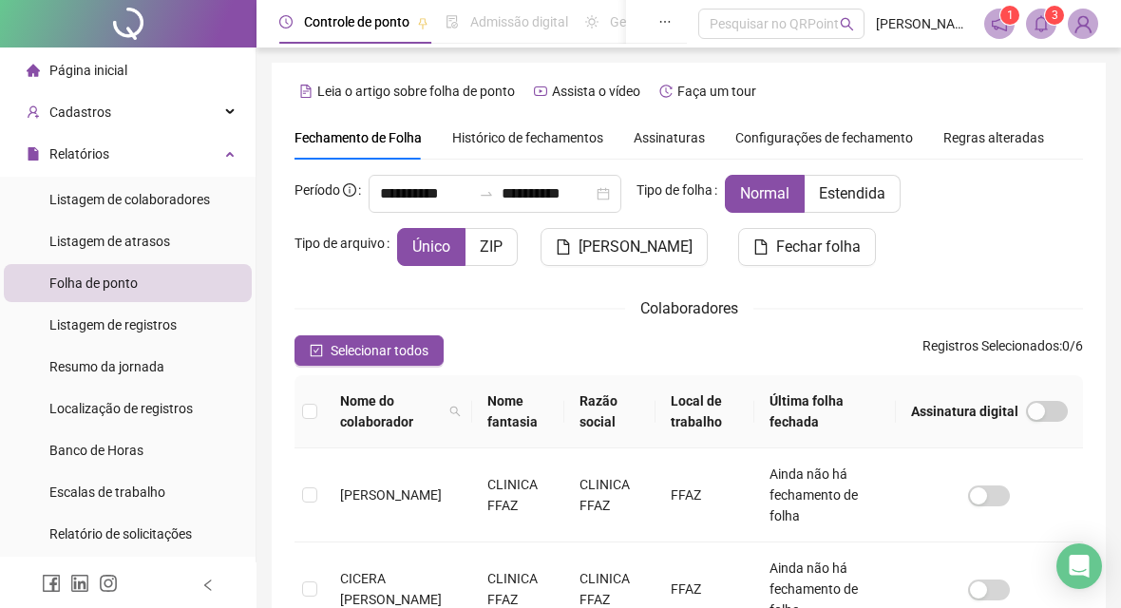
type input "**********"
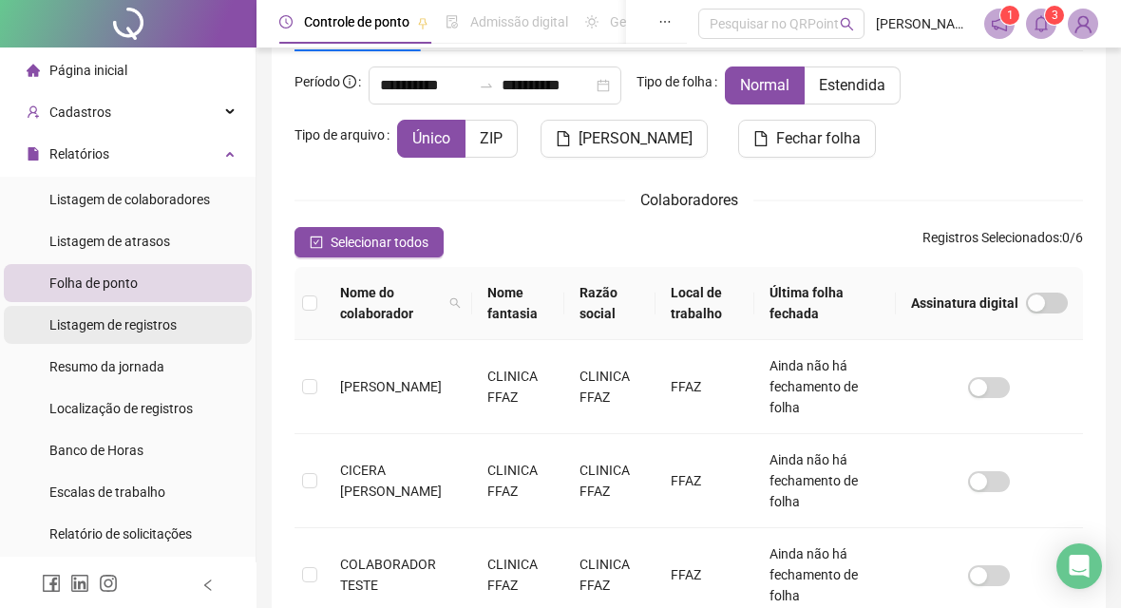
click at [110, 307] on div "Listagem de registros" at bounding box center [112, 325] width 127 height 38
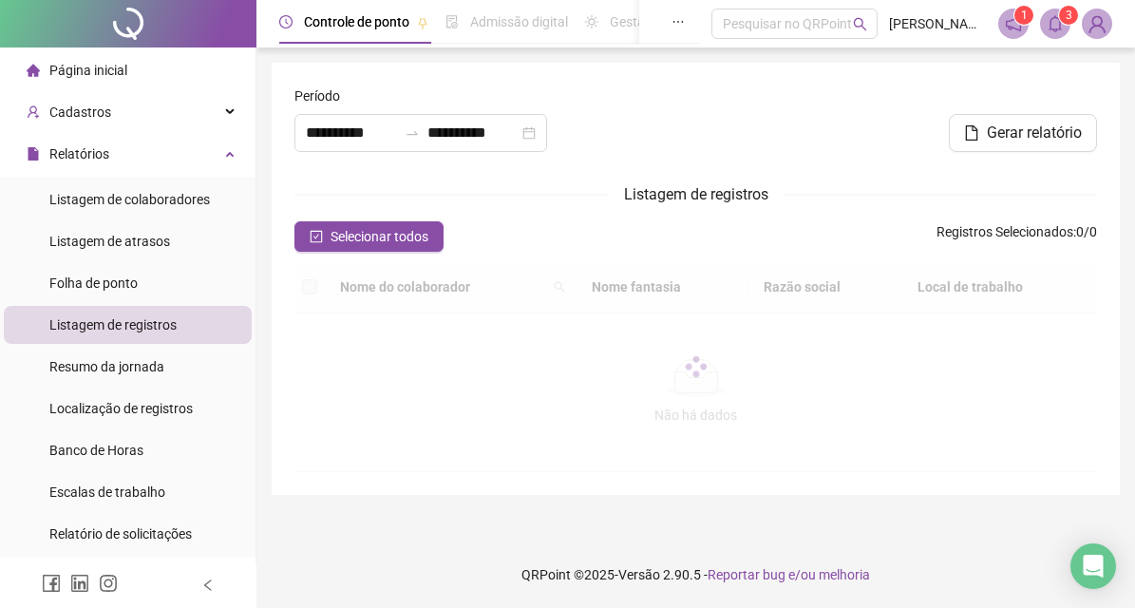
type input "**********"
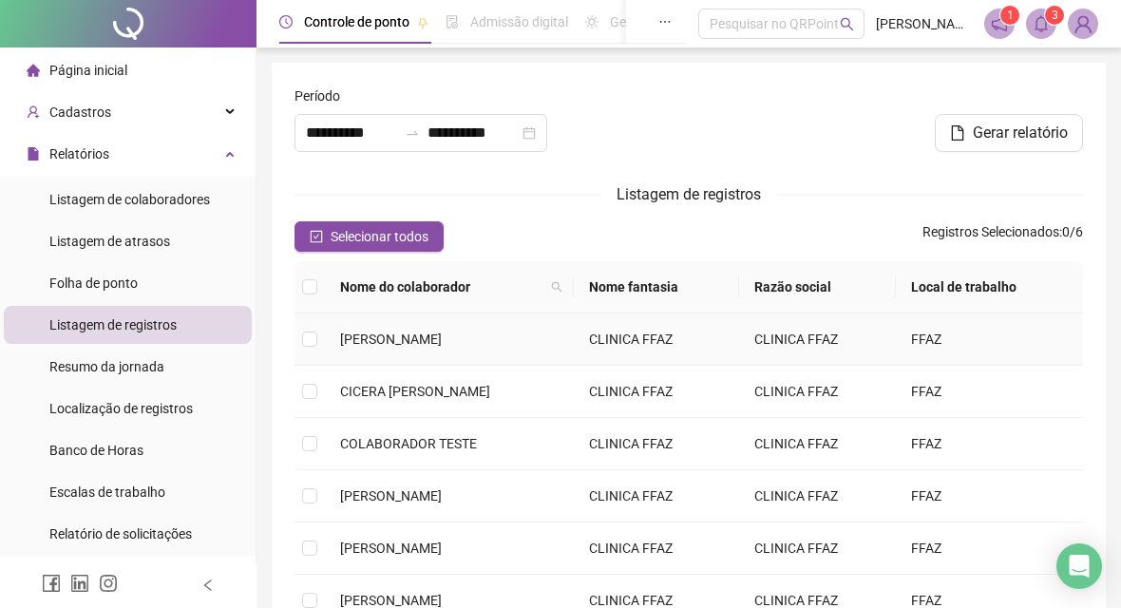
click at [398, 341] on span "[PERSON_NAME] [PERSON_NAME]" at bounding box center [391, 339] width 102 height 15
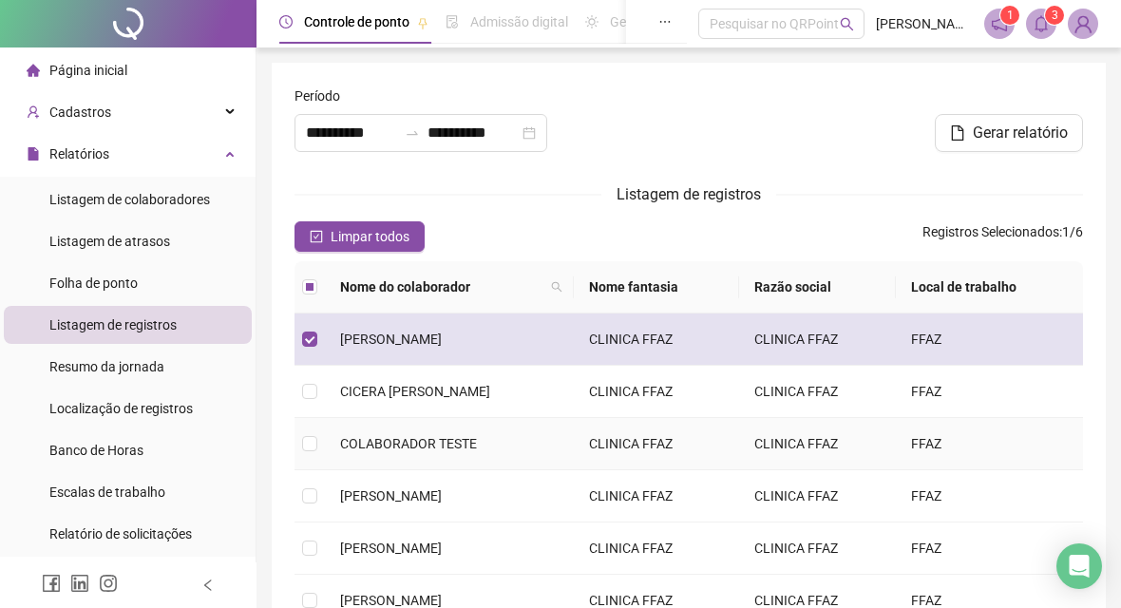
scroll to position [184, 0]
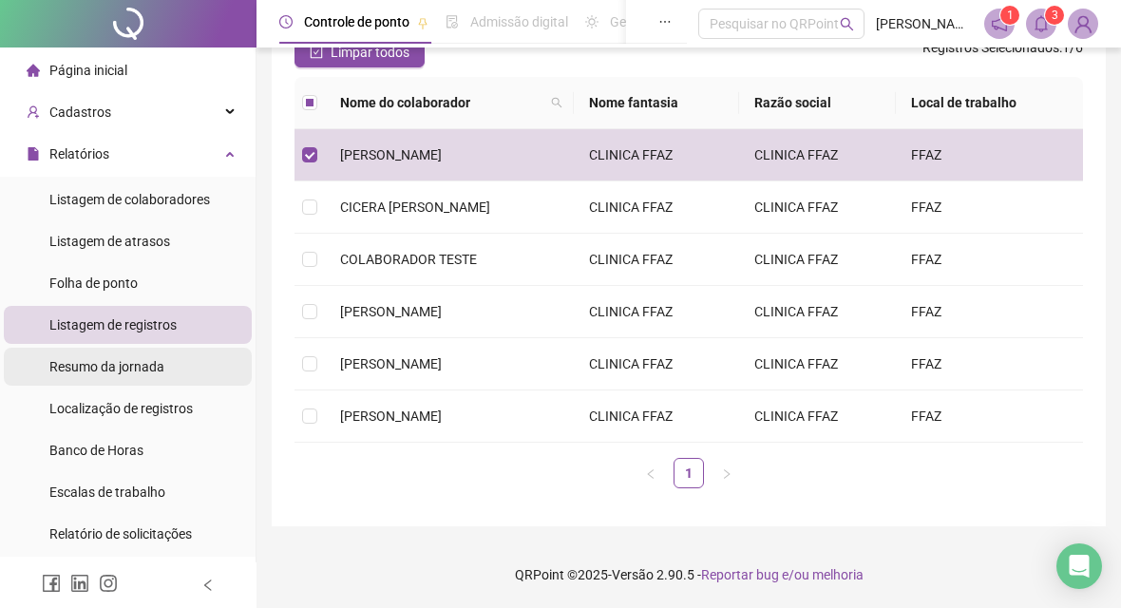
click at [177, 364] on li "Resumo da jornada" at bounding box center [128, 367] width 248 height 38
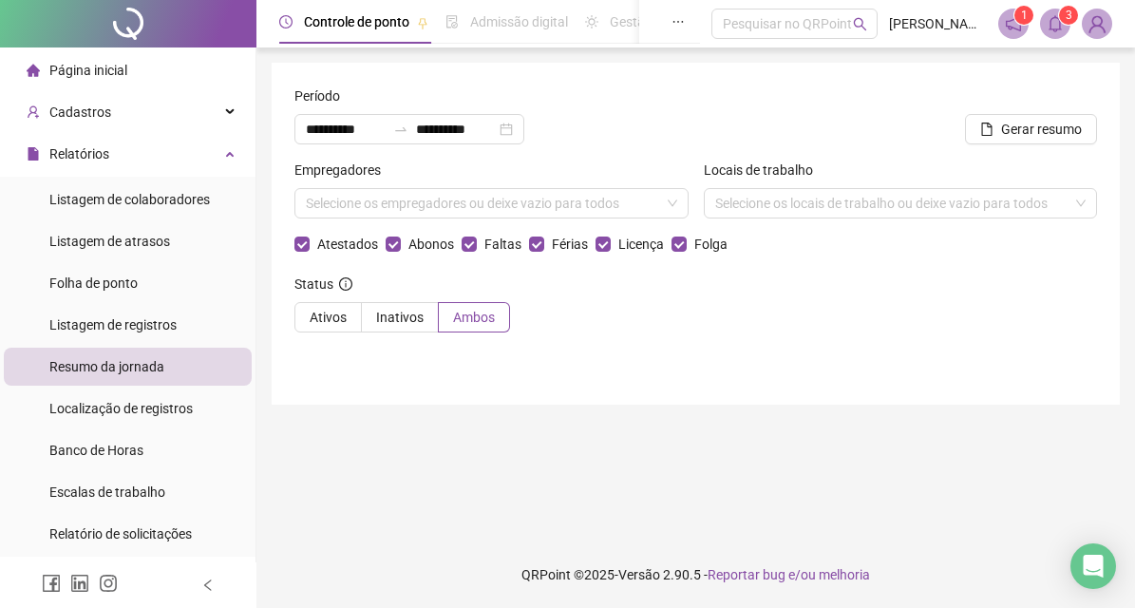
click at [481, 187] on div "Empregadores" at bounding box center [492, 174] width 394 height 29
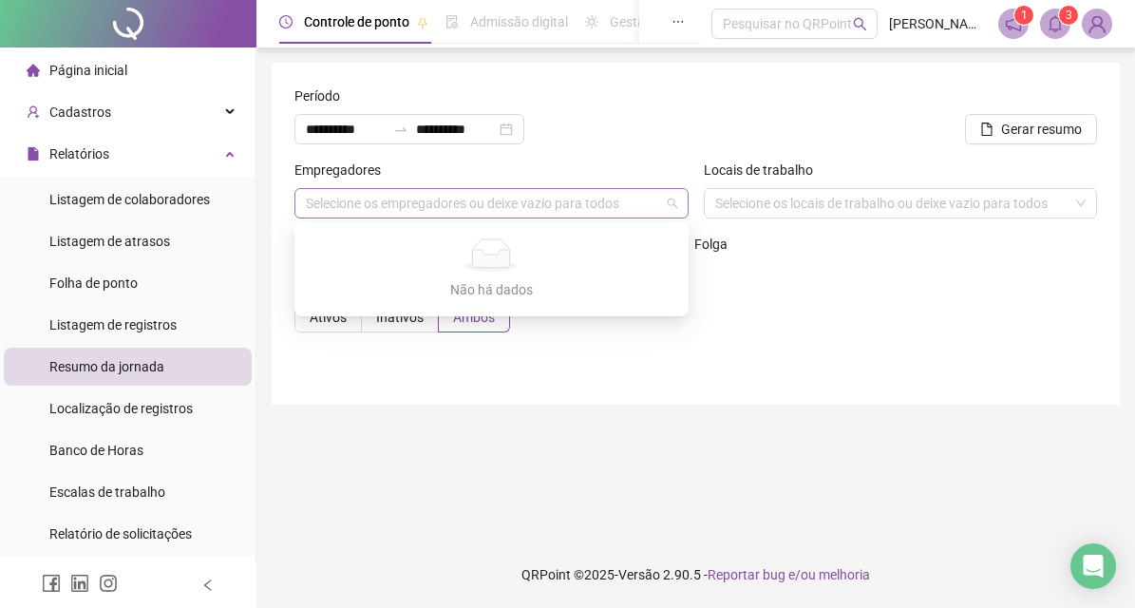
click at [475, 199] on div "Selecione os empregadores ou deixe vazio para todos" at bounding box center [492, 203] width 394 height 30
type input "*"
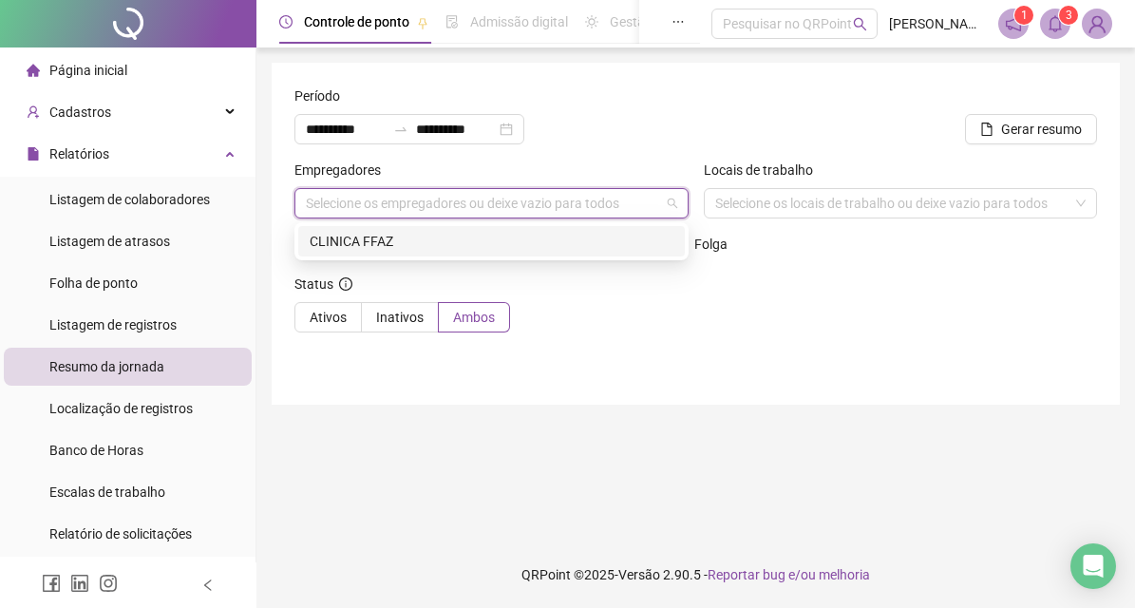
click at [505, 248] on div "CLINICA FFAZ" at bounding box center [492, 241] width 364 height 21
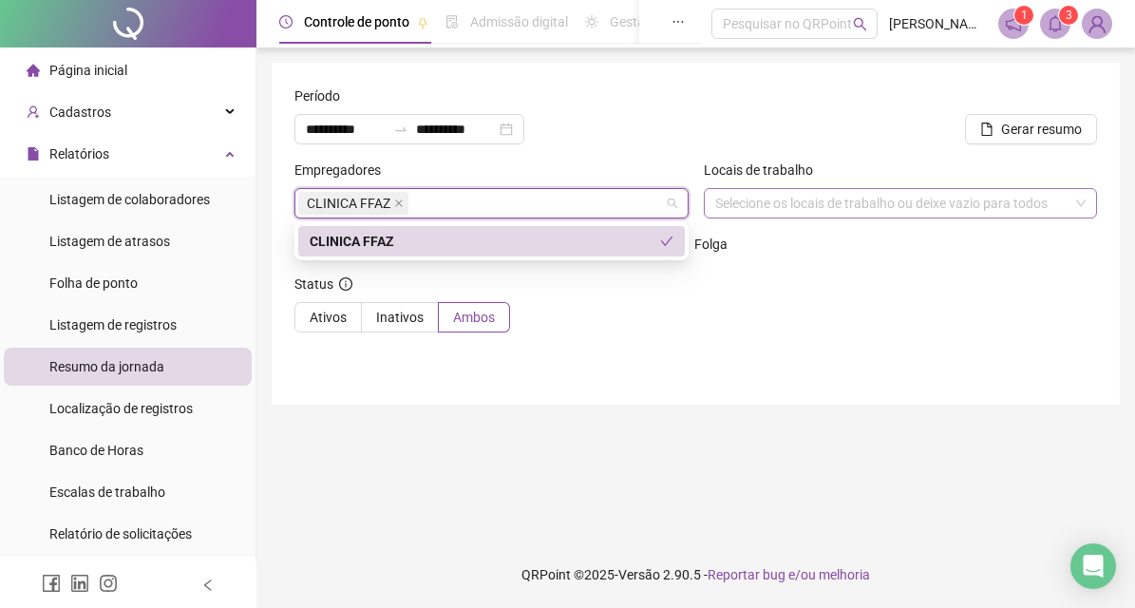
click at [763, 203] on div "Selecione os locais de trabalho ou deixe vazio para todos" at bounding box center [901, 203] width 394 height 30
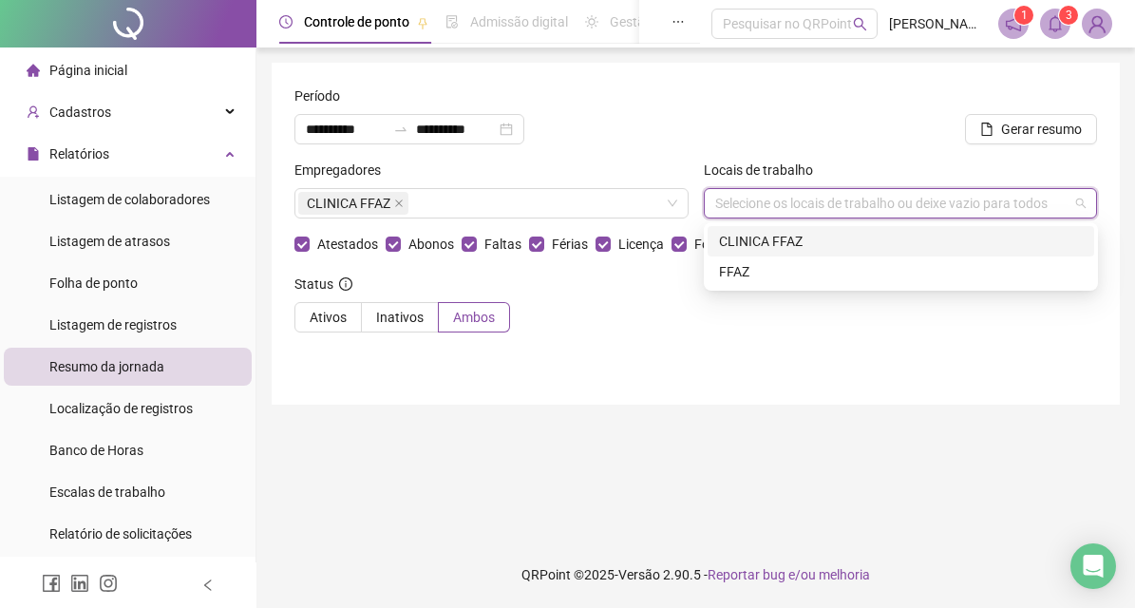
click at [756, 238] on div "CLINICA FFAZ" at bounding box center [901, 241] width 364 height 21
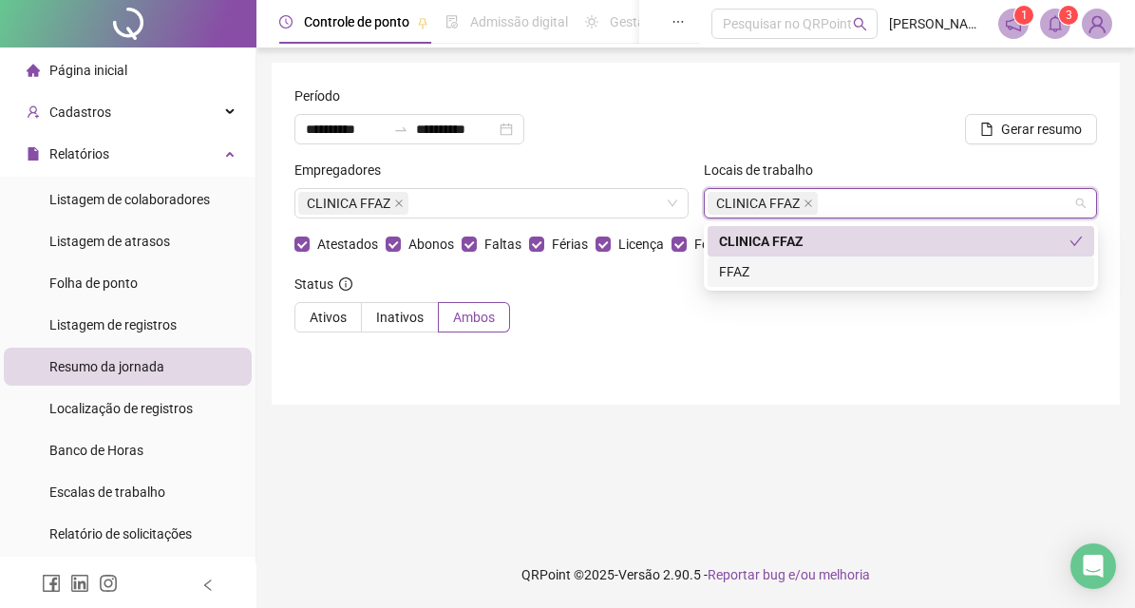
click at [709, 334] on div "Status Ativos Inativos Ambos" at bounding box center [696, 311] width 803 height 74
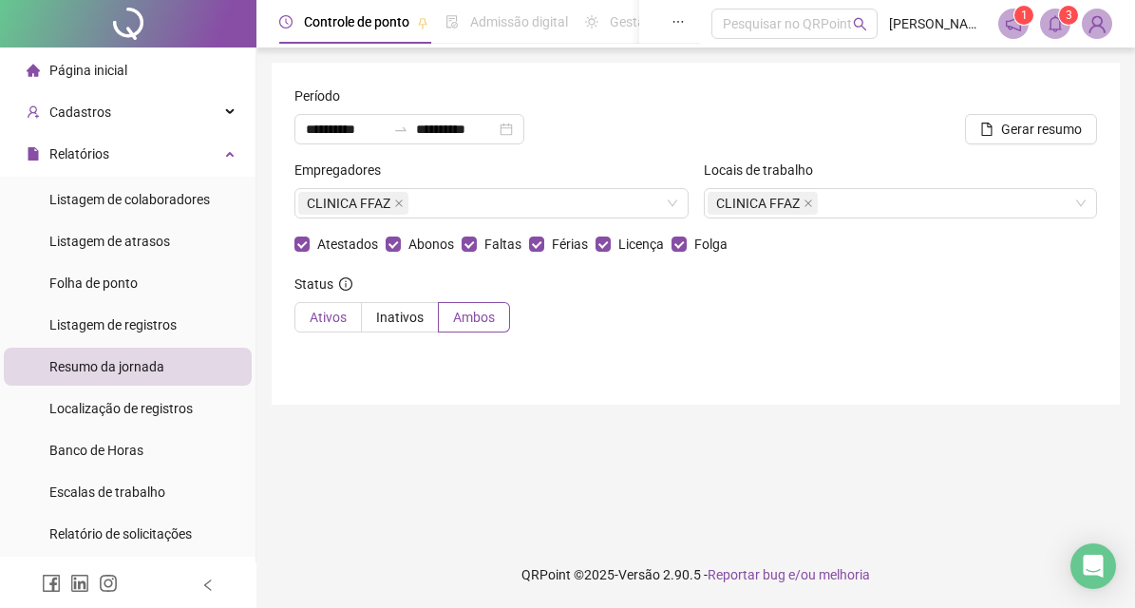
click at [344, 325] on span "Ativos" at bounding box center [328, 317] width 37 height 15
click at [686, 350] on div "**********" at bounding box center [696, 234] width 848 height 342
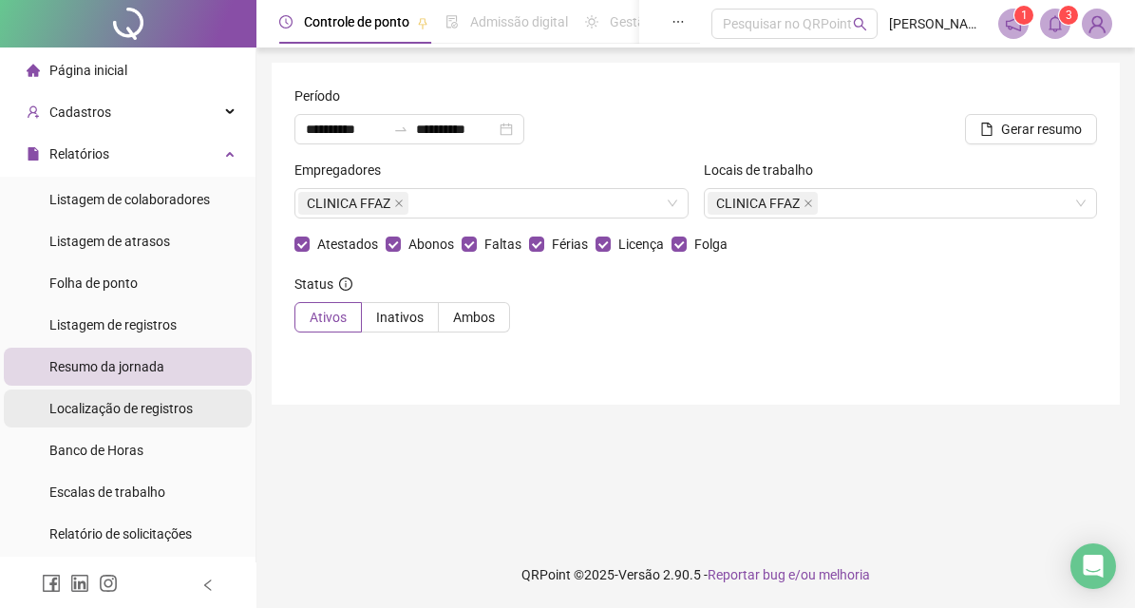
click at [144, 395] on div "Localização de registros" at bounding box center [120, 409] width 143 height 38
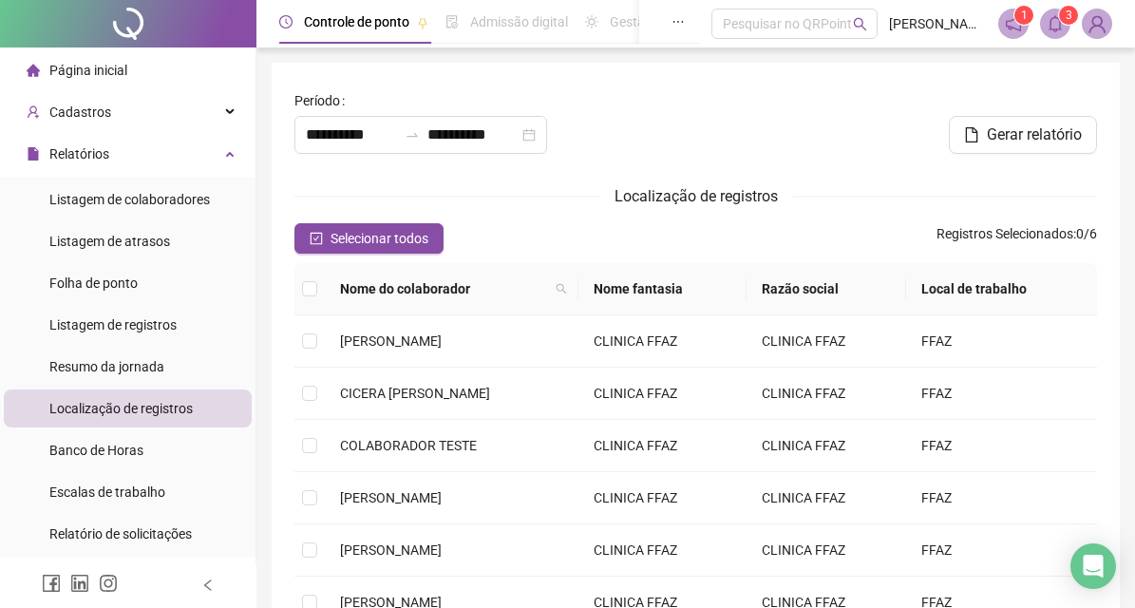
type input "**********"
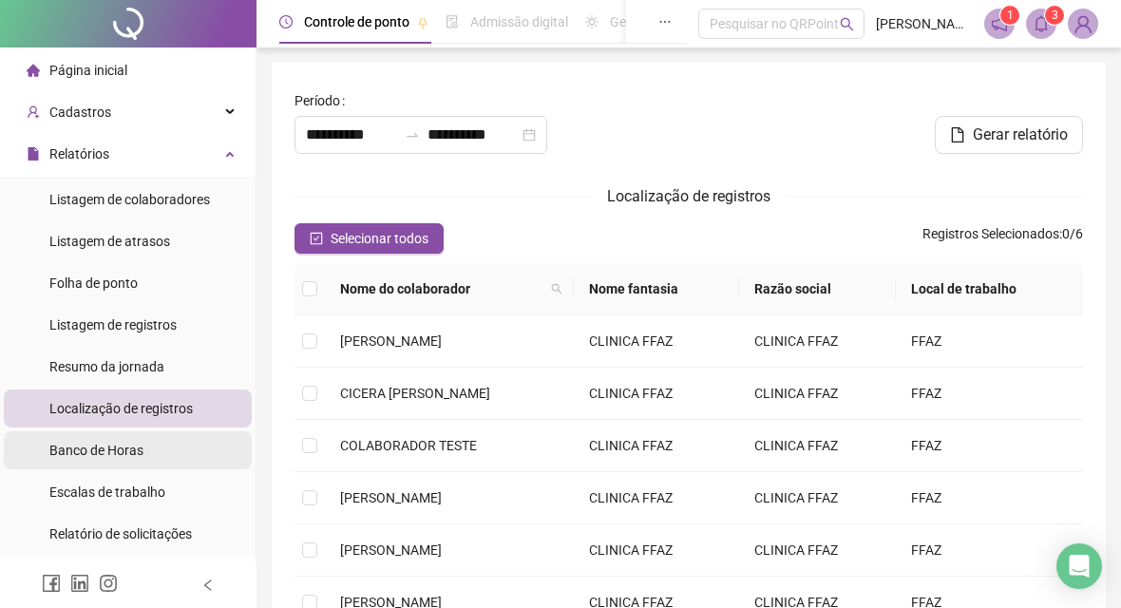
scroll to position [95, 0]
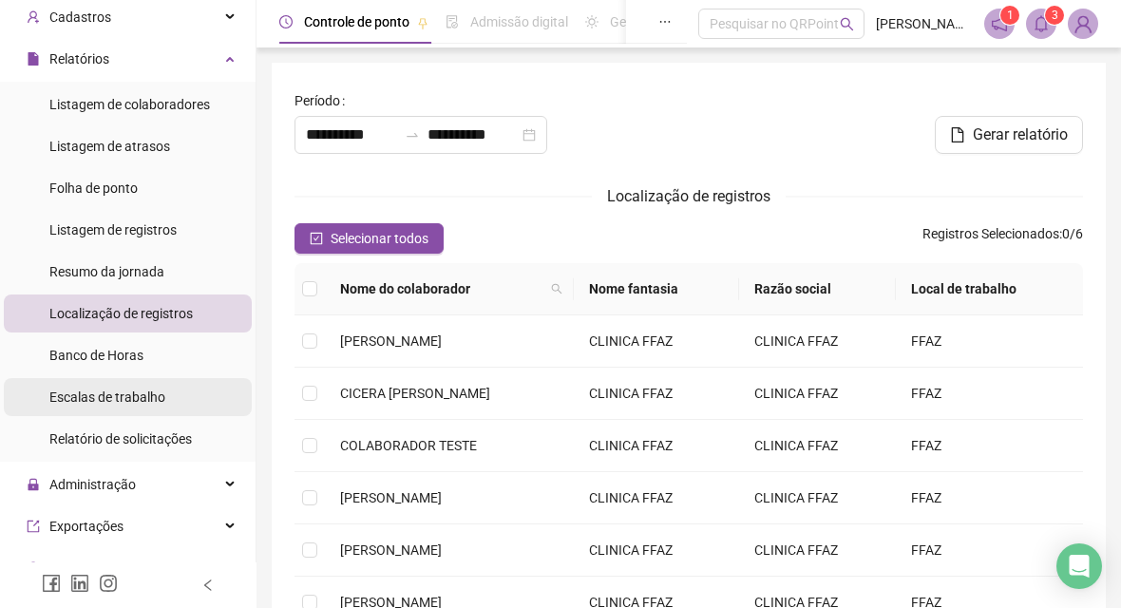
click at [126, 386] on div "Escalas de trabalho" at bounding box center [107, 397] width 116 height 38
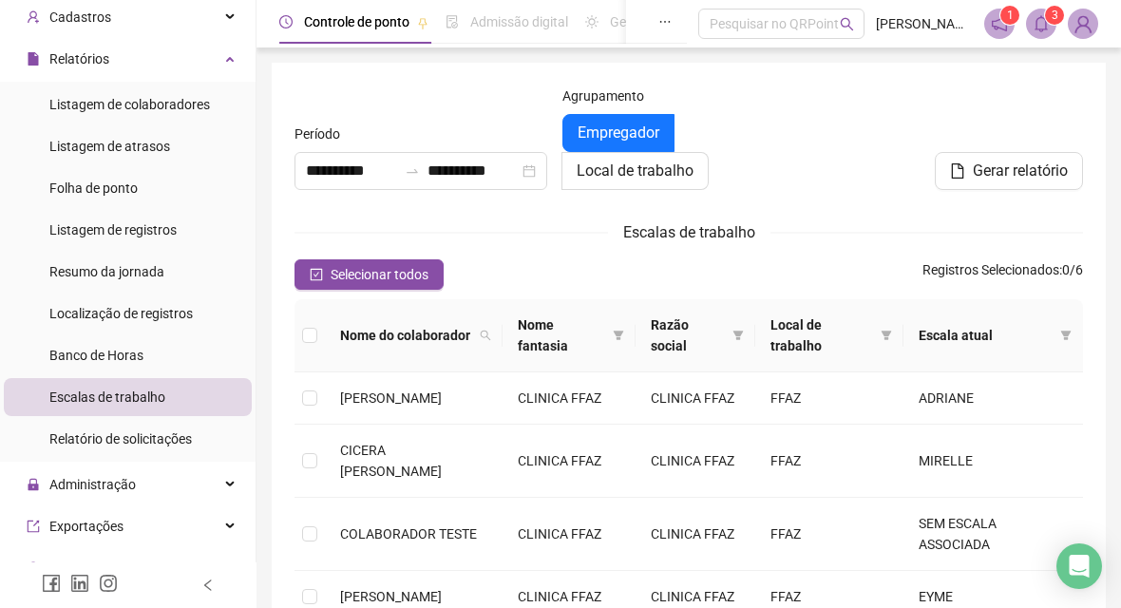
type input "**********"
click at [325, 406] on td "[PERSON_NAME] [PERSON_NAME]" at bounding box center [414, 398] width 178 height 52
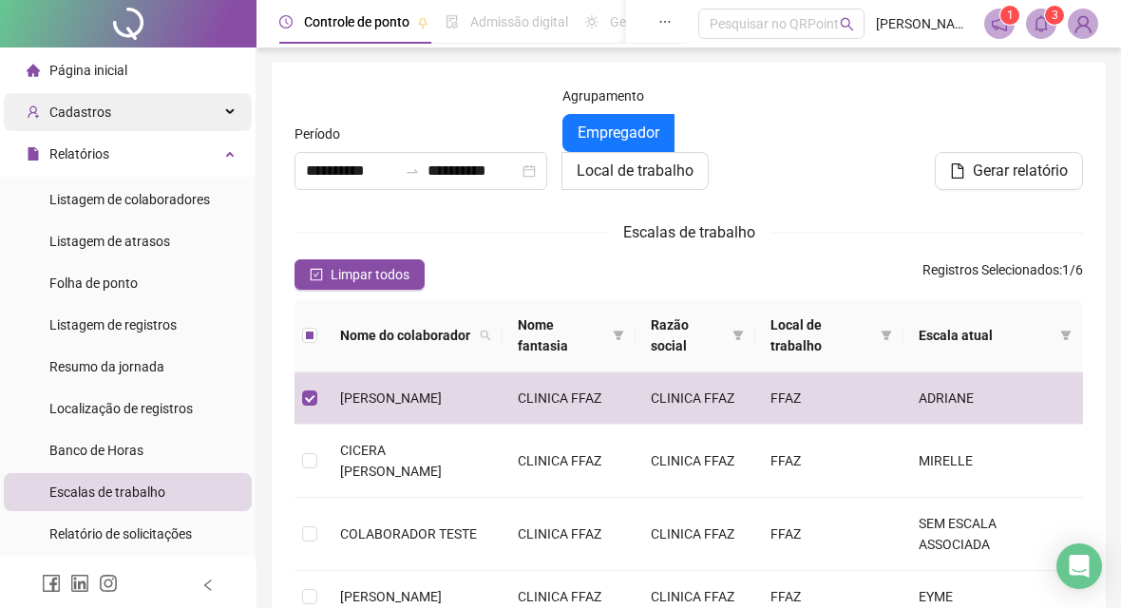
click at [157, 115] on div "Cadastros" at bounding box center [128, 112] width 248 height 38
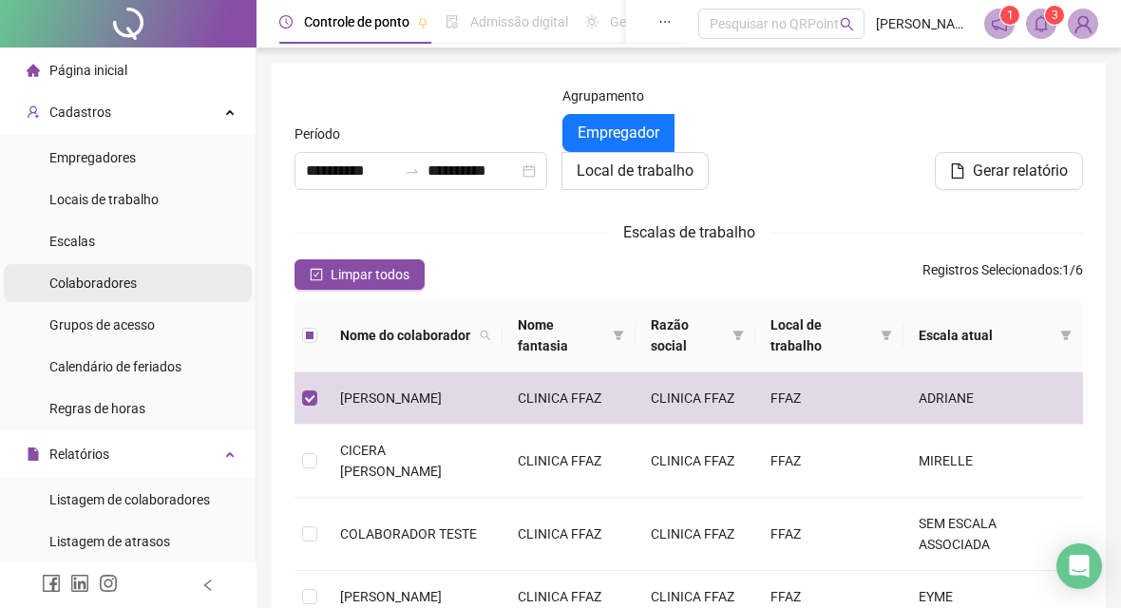
click at [181, 289] on li "Colaboradores" at bounding box center [128, 283] width 248 height 38
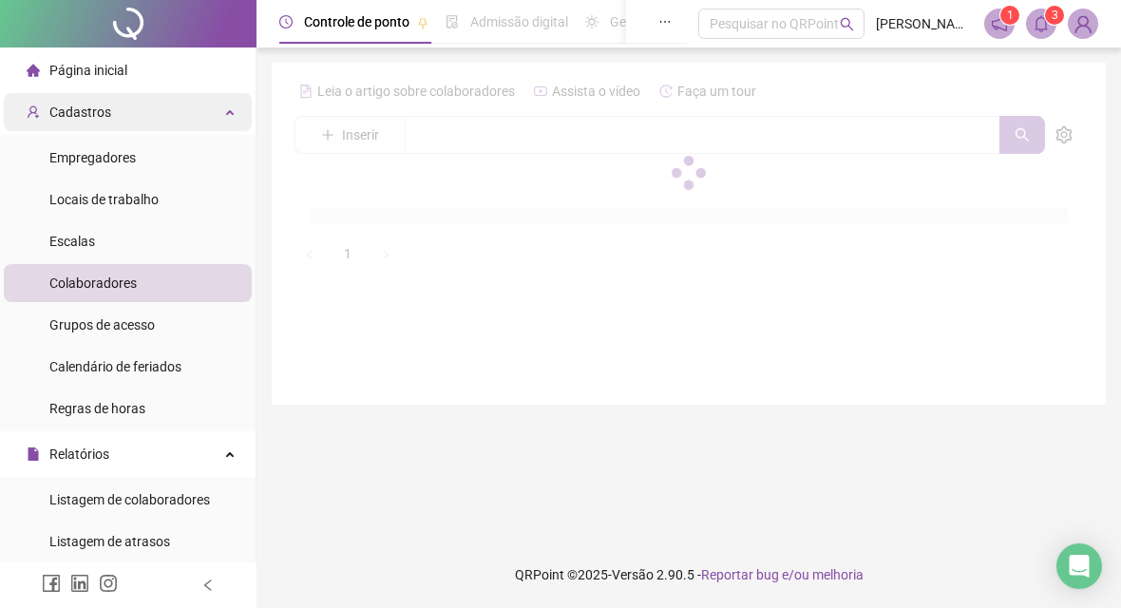
click at [190, 122] on div "Cadastros" at bounding box center [128, 112] width 248 height 38
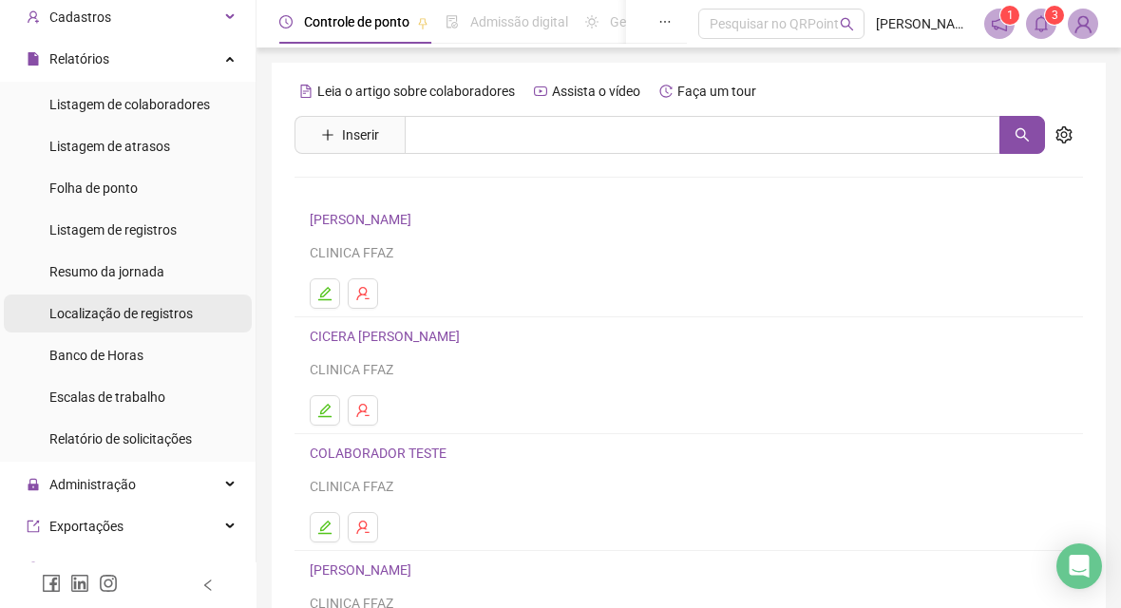
scroll to position [190, 0]
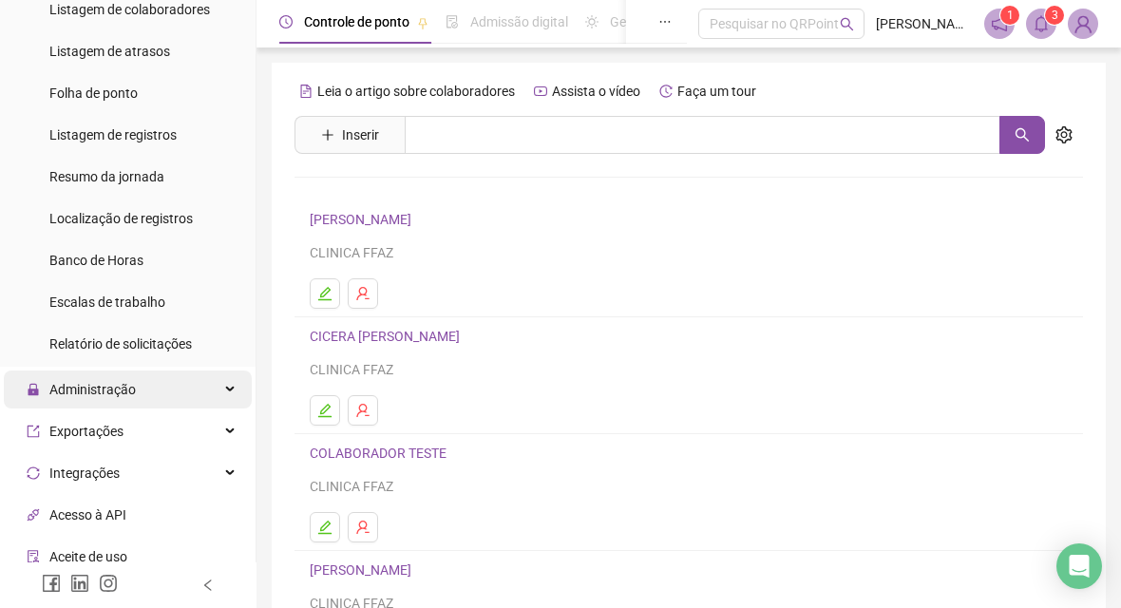
click at [147, 399] on div "Administração" at bounding box center [128, 390] width 248 height 38
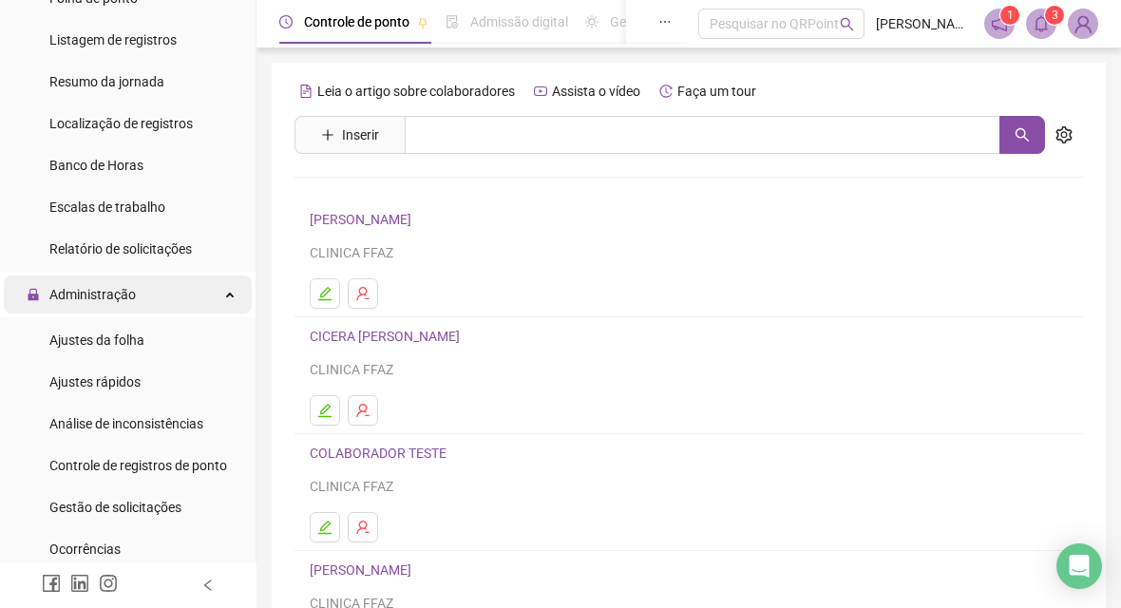
scroll to position [380, 0]
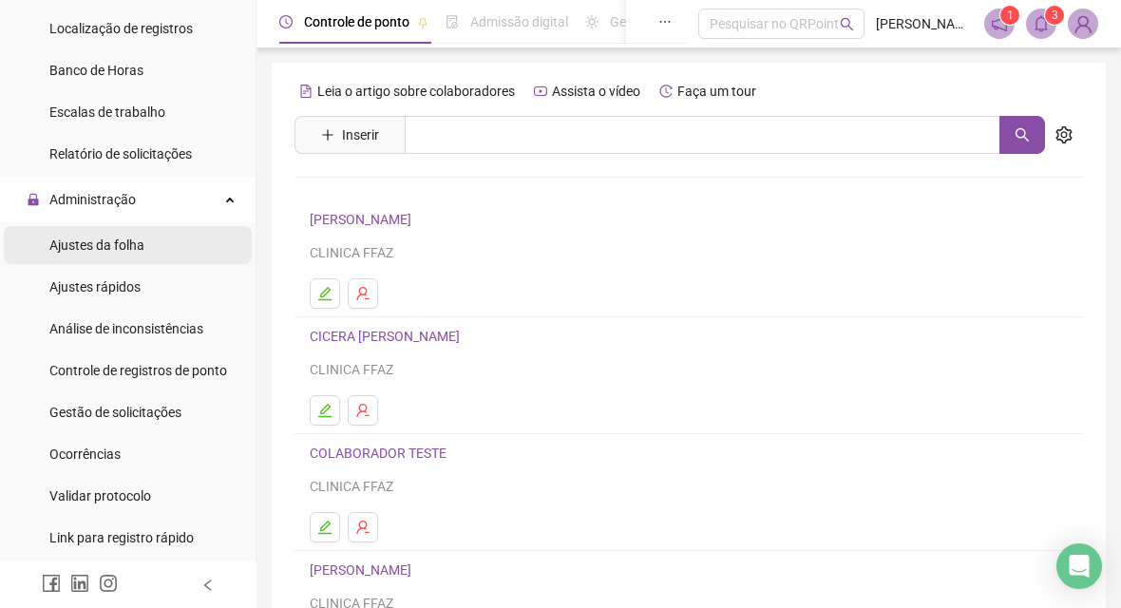
click at [162, 234] on li "Ajustes da folha" at bounding box center [128, 245] width 248 height 38
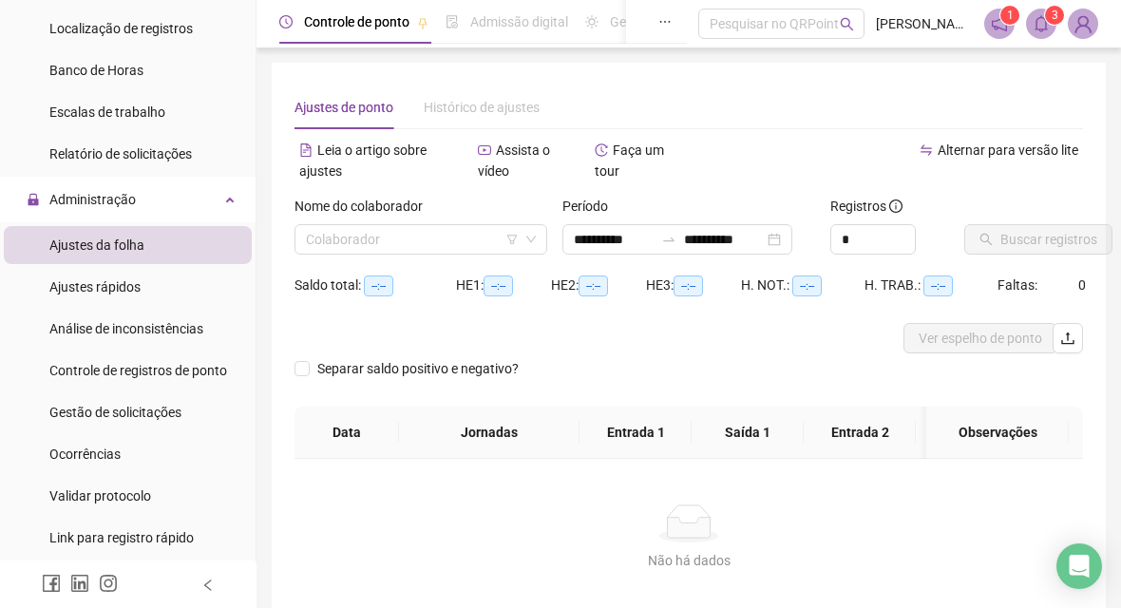
type input "**********"
click at [173, 269] on li "Ajustes rápidos" at bounding box center [128, 287] width 248 height 38
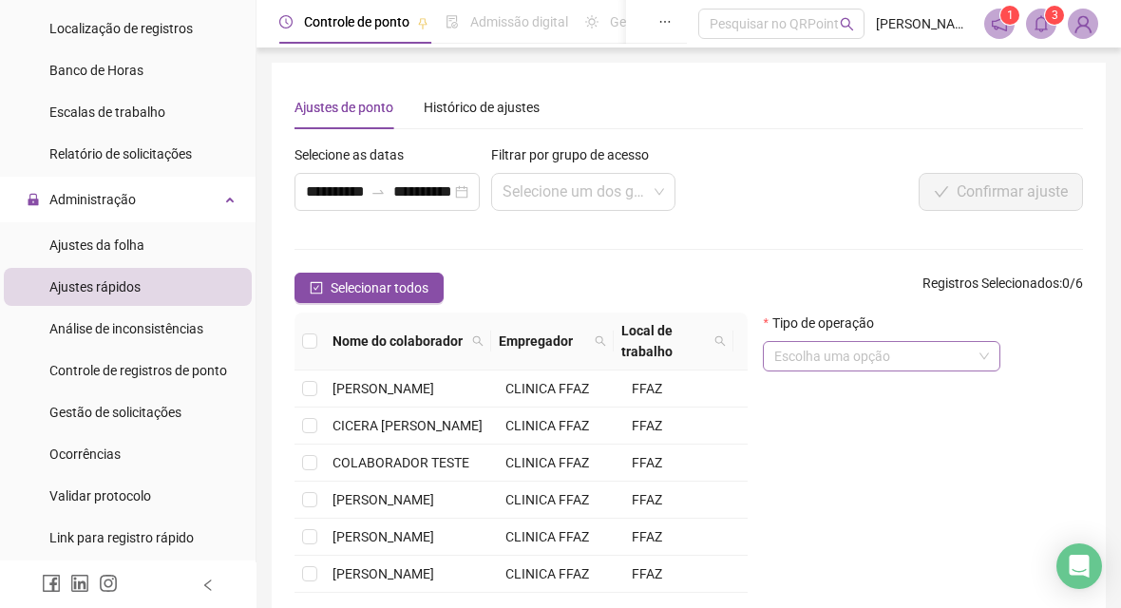
click at [979, 363] on span at bounding box center [881, 356] width 215 height 29
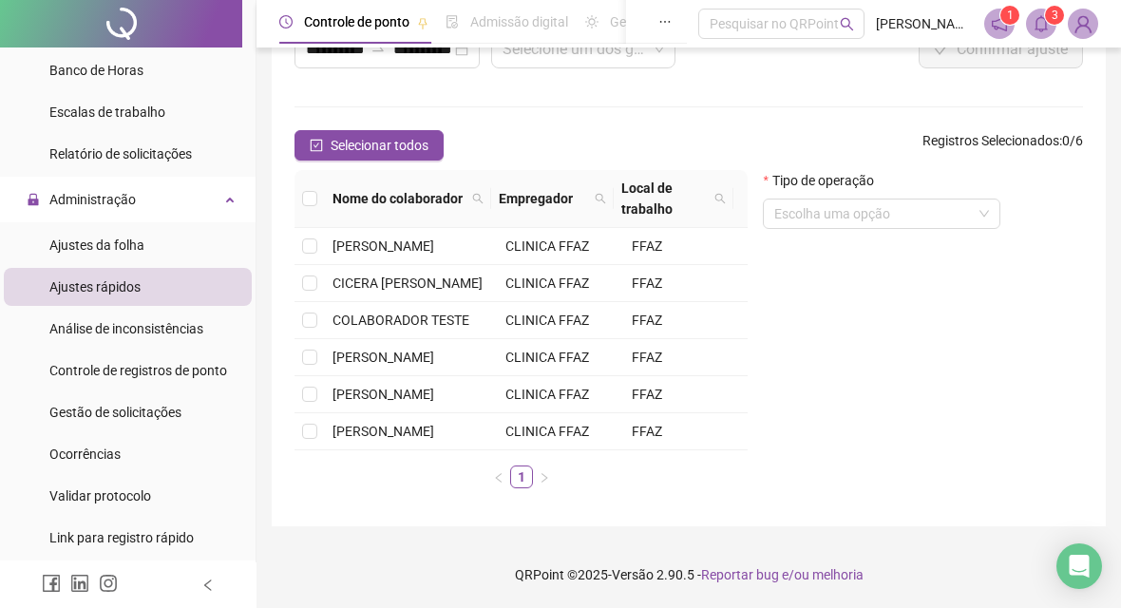
click at [513, 521] on div "**********" at bounding box center [689, 223] width 834 height 606
click at [152, 336] on span "Análise de inconsistências" at bounding box center [126, 328] width 154 height 15
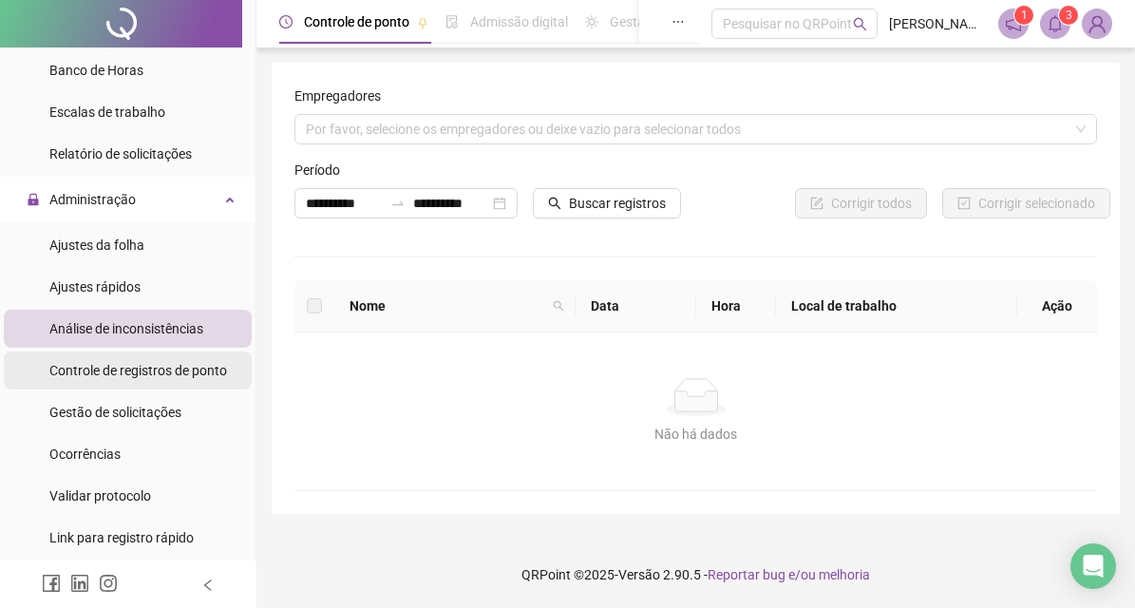
click at [153, 365] on span "Controle de registros de ponto" at bounding box center [138, 370] width 178 height 15
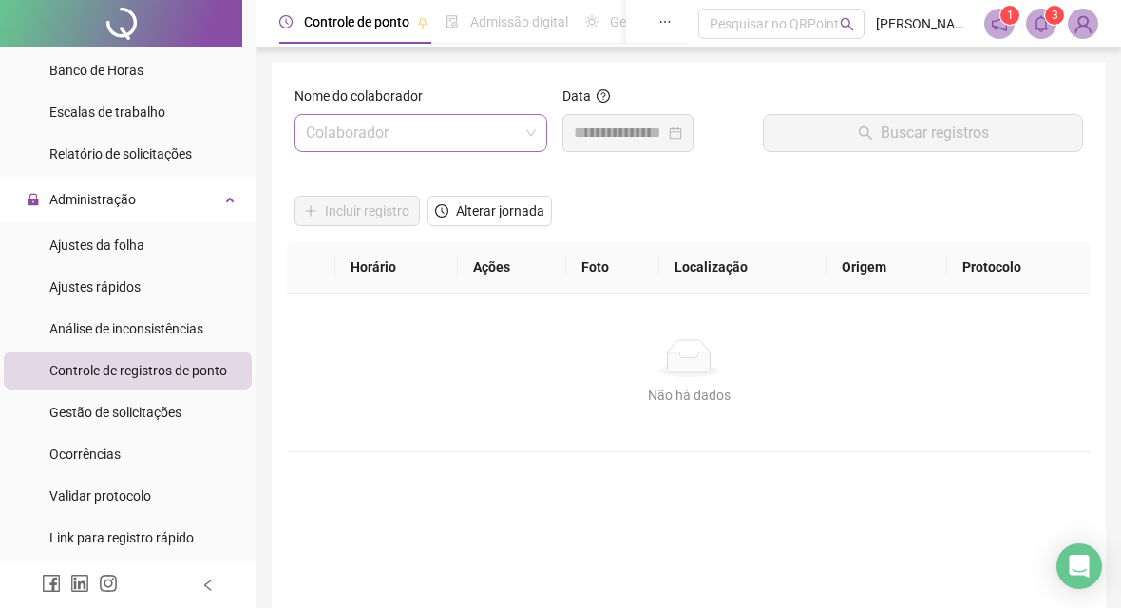
click at [423, 140] on input "search" at bounding box center [412, 133] width 213 height 36
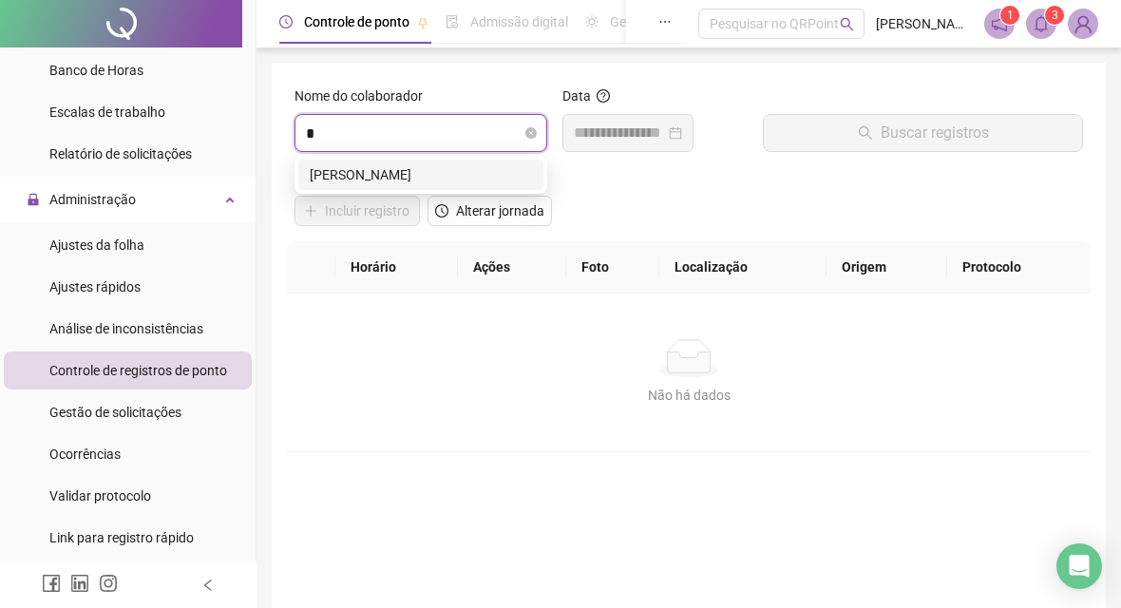
type input "**"
click at [423, 171] on div "EYME FERNANDES DE BARROS" at bounding box center [421, 174] width 222 height 21
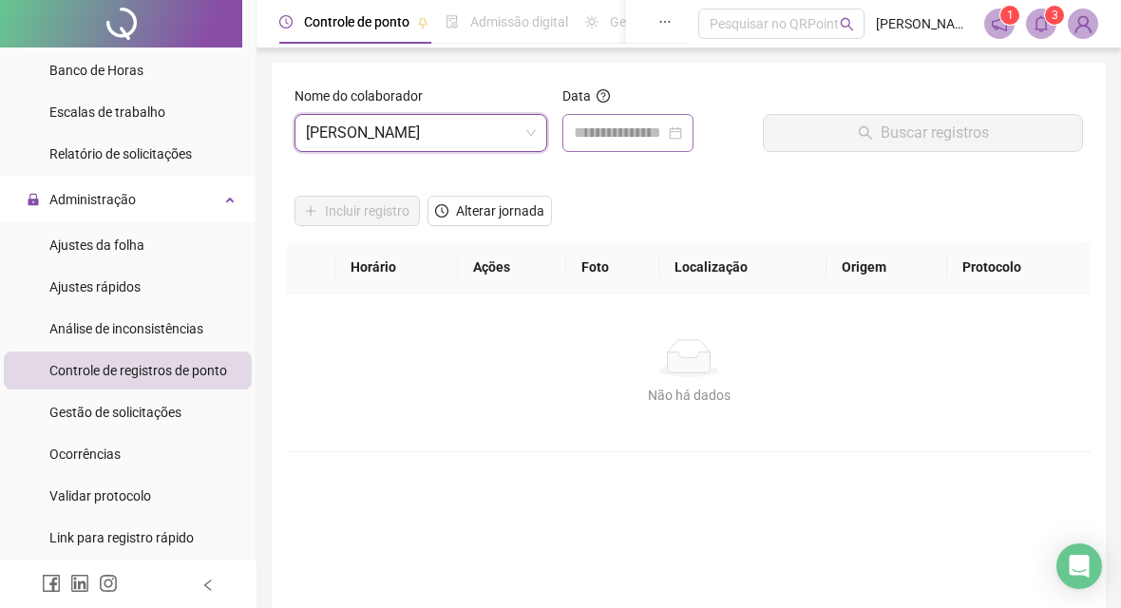
click at [678, 149] on div at bounding box center [627, 133] width 131 height 38
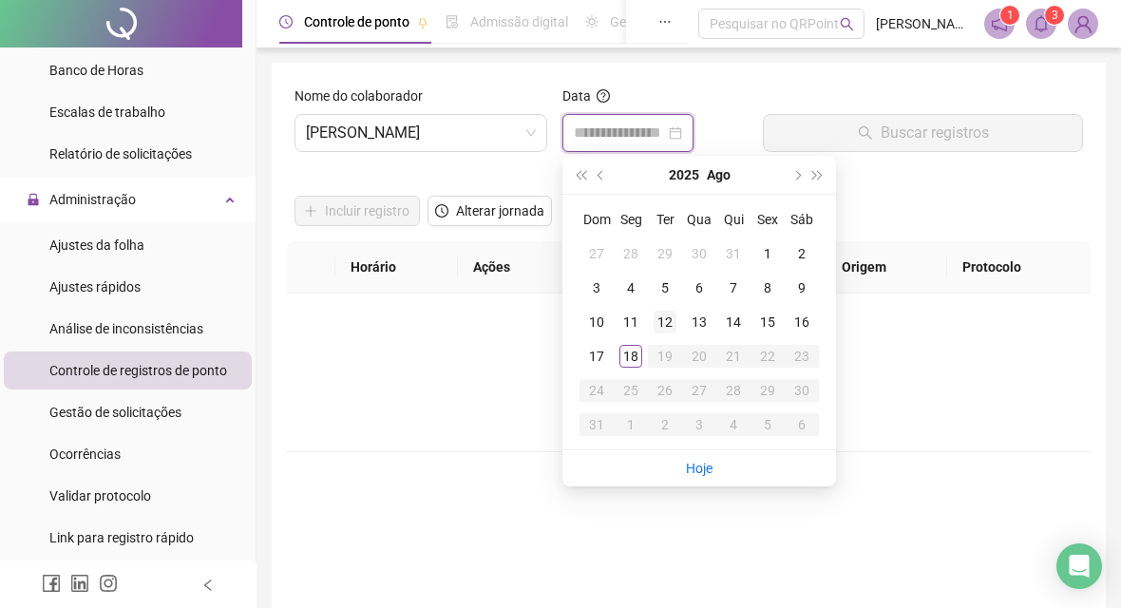
type input "**********"
click at [638, 348] on div "18" at bounding box center [630, 356] width 23 height 23
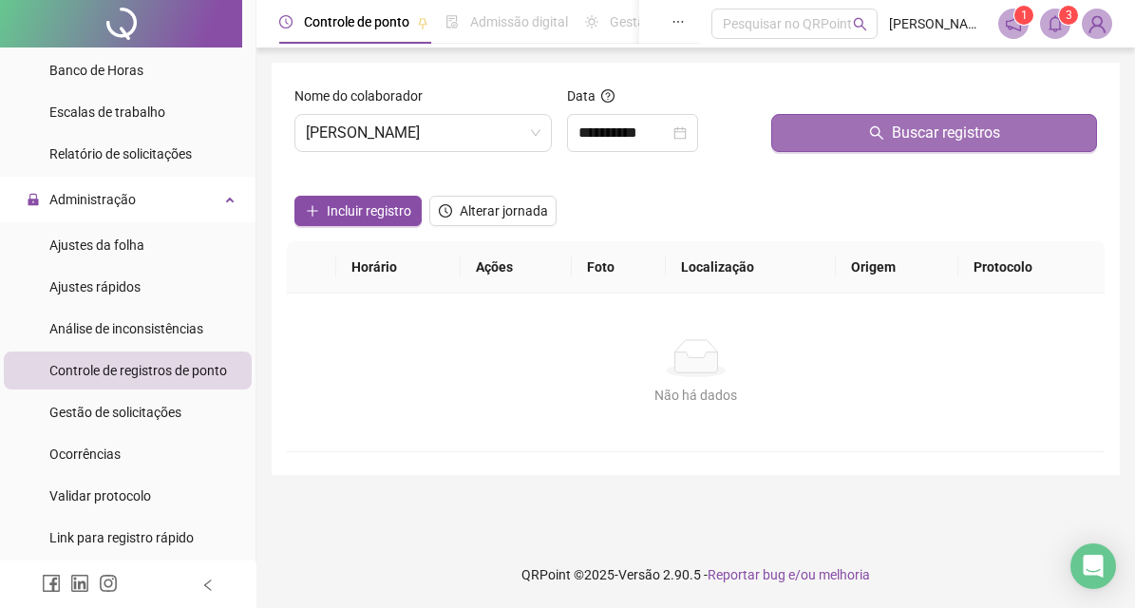
click at [897, 140] on span "Buscar registros" at bounding box center [946, 133] width 108 height 23
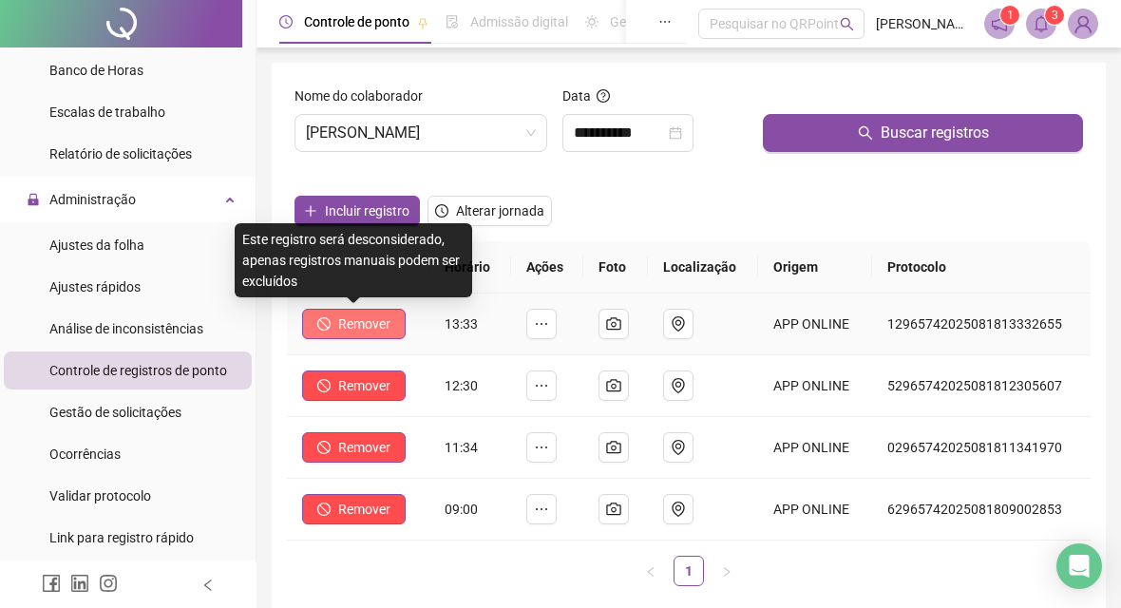
click at [355, 318] on span "Remover" at bounding box center [364, 324] width 52 height 21
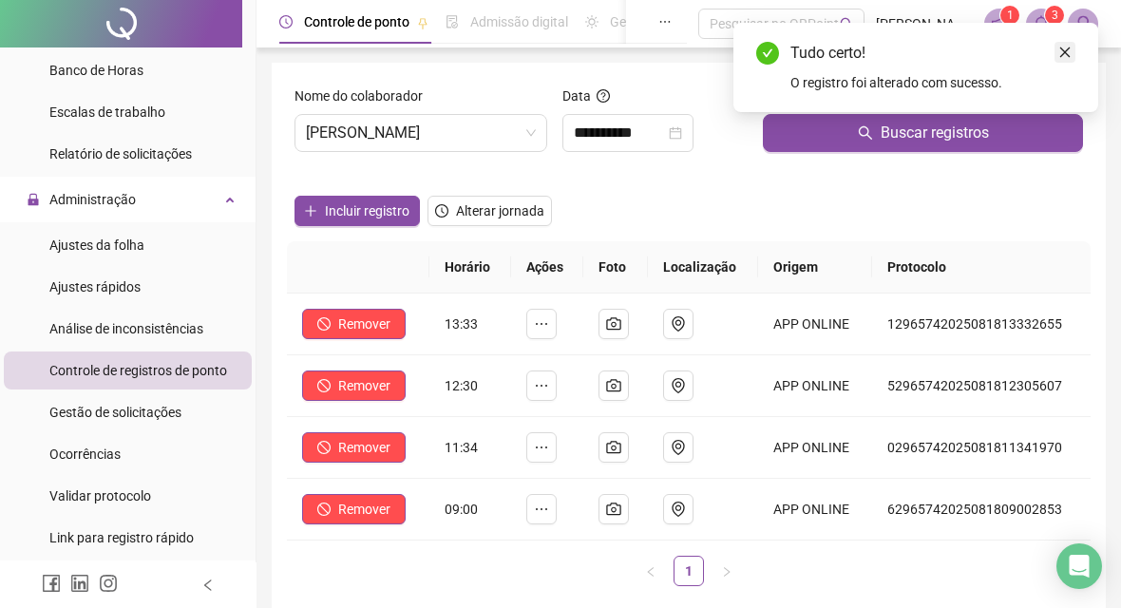
click at [1066, 44] on link "Close" at bounding box center [1065, 52] width 21 height 21
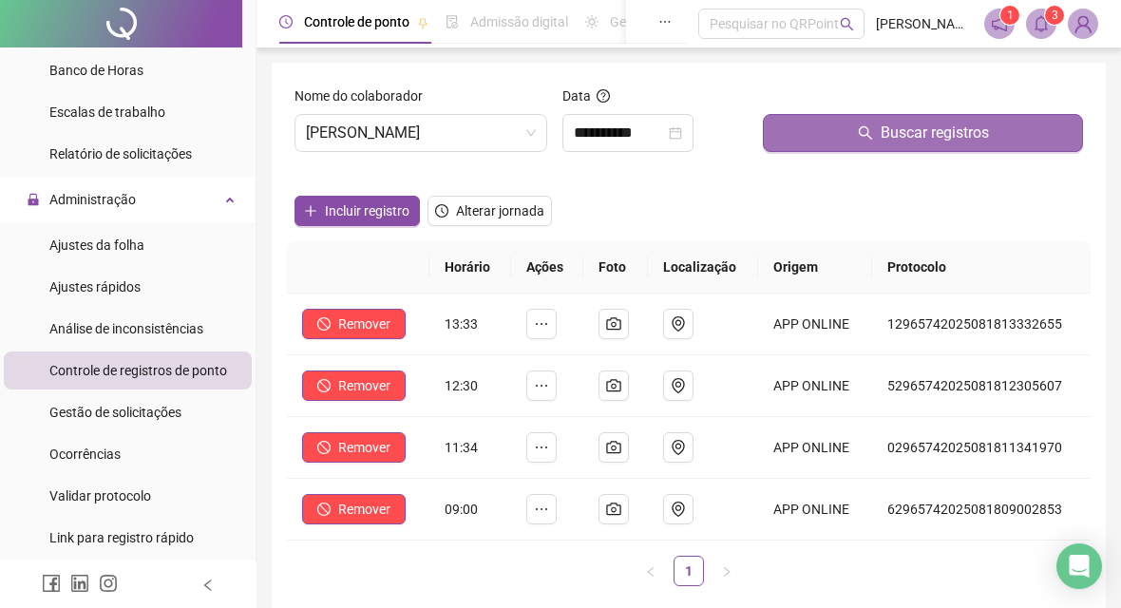
click at [826, 148] on button "Buscar registros" at bounding box center [923, 133] width 320 height 38
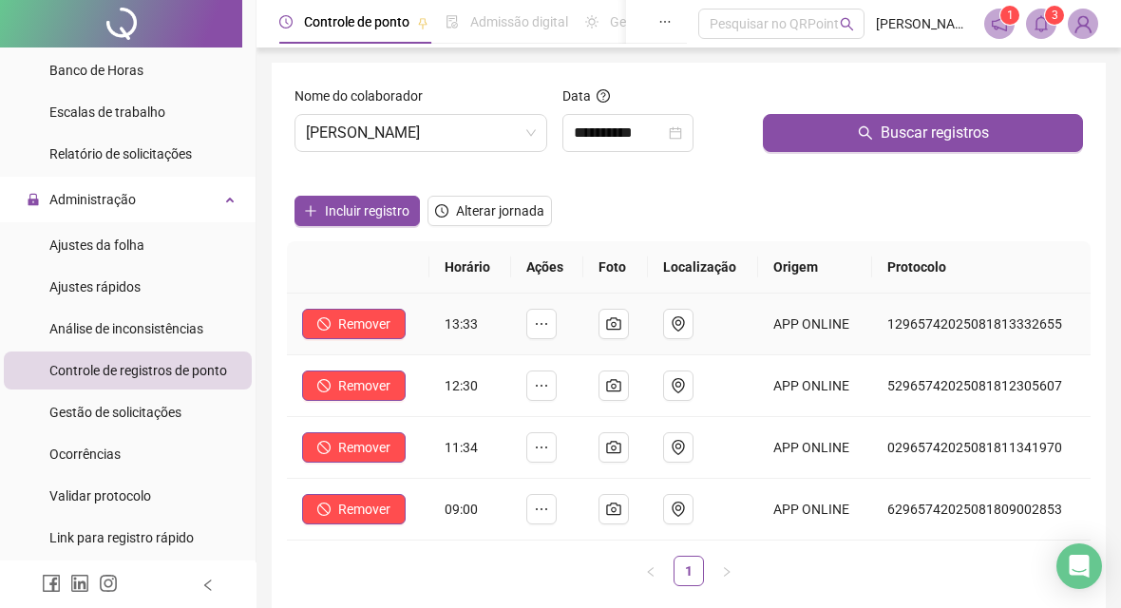
click at [353, 365] on div "Este registro será desconsiderado, apenas registros manuais podem ser excluídos" at bounding box center [353, 365] width 0 height 0
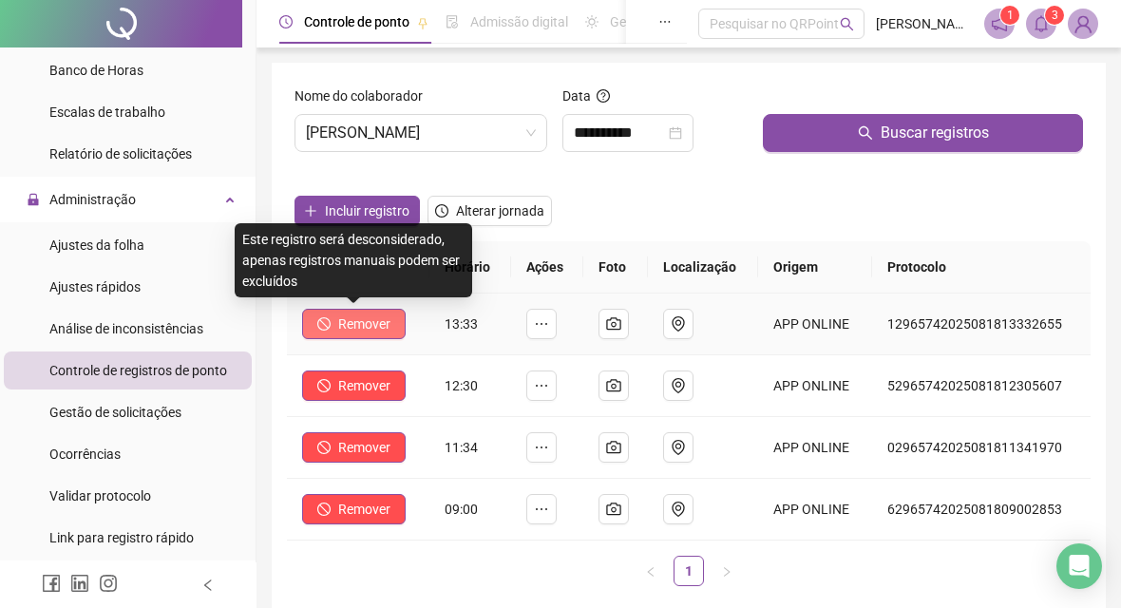
click at [363, 319] on span "Remover" at bounding box center [364, 324] width 52 height 21
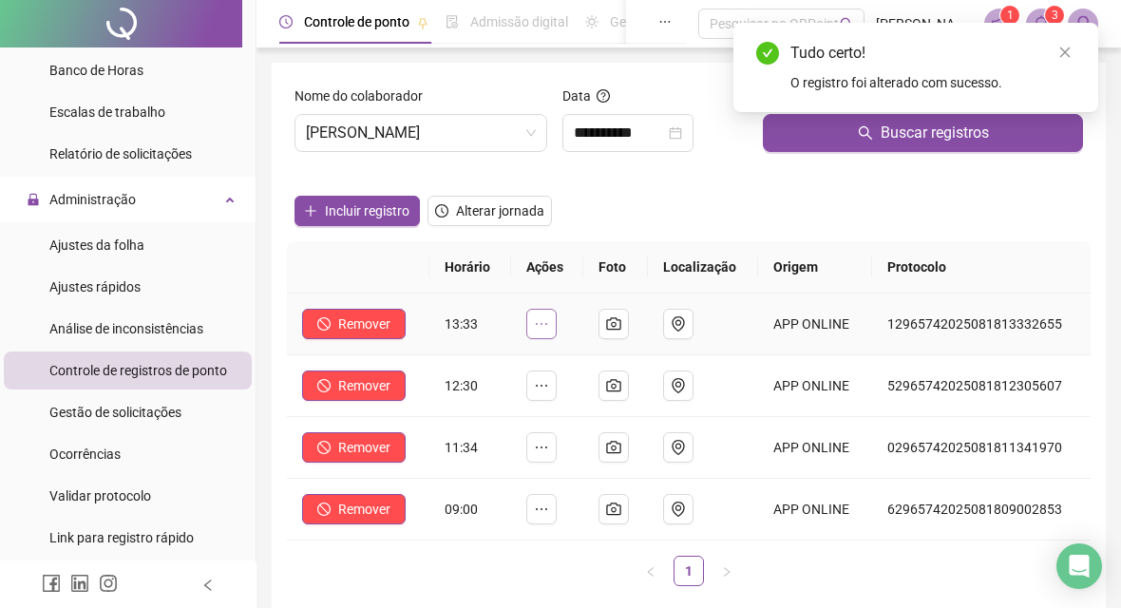
click at [556, 330] on button "button" at bounding box center [541, 324] width 30 height 30
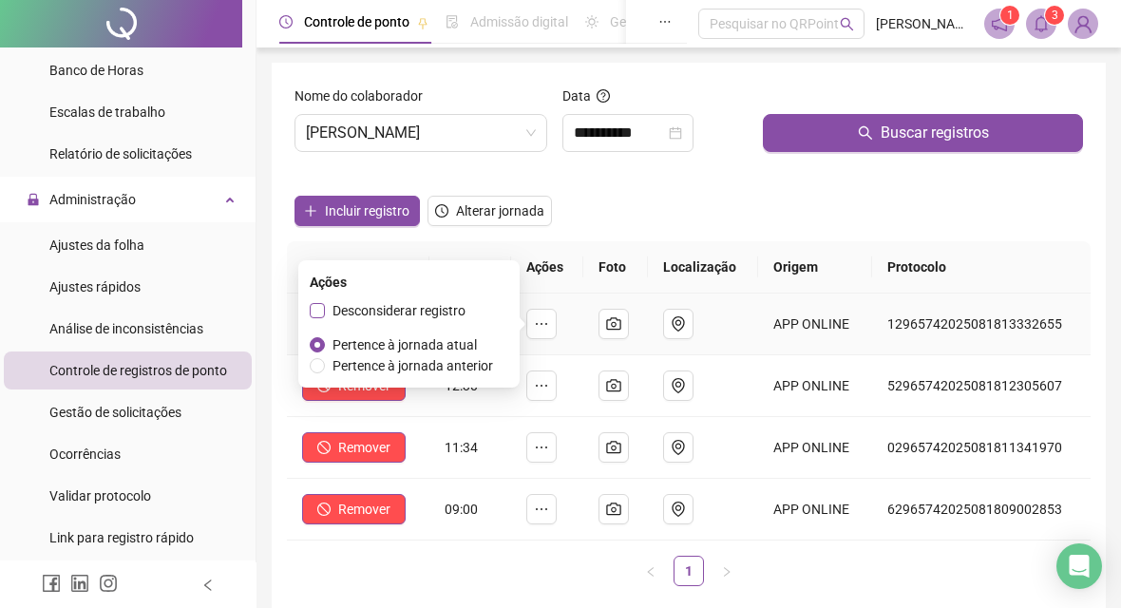
click at [462, 311] on span "Desconsiderar registro" at bounding box center [399, 310] width 133 height 15
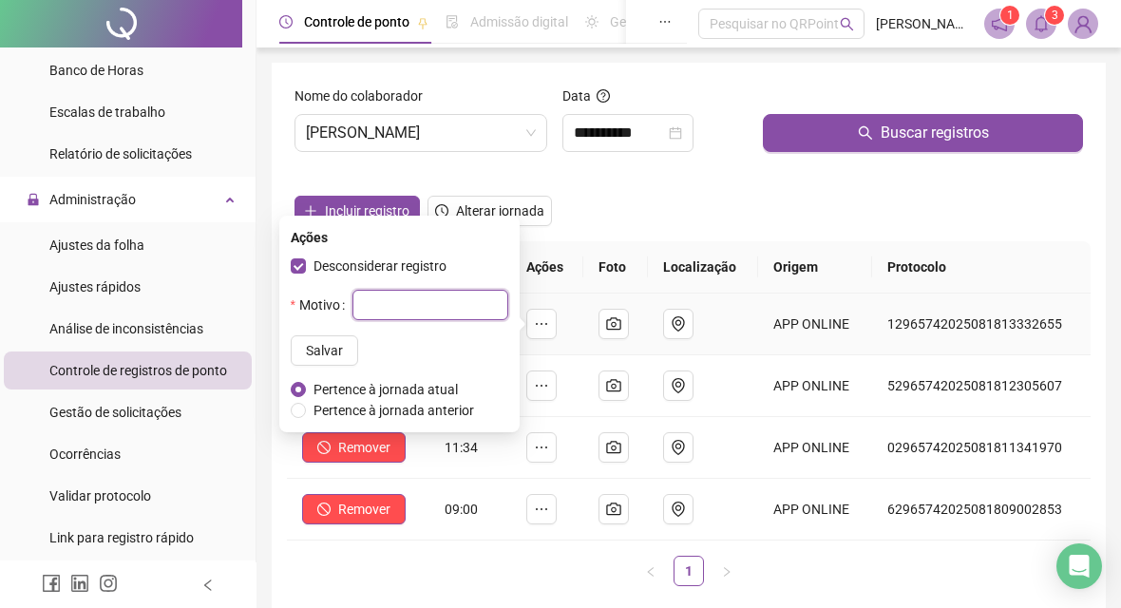
click at [428, 318] on input "text" at bounding box center [431, 305] width 156 height 30
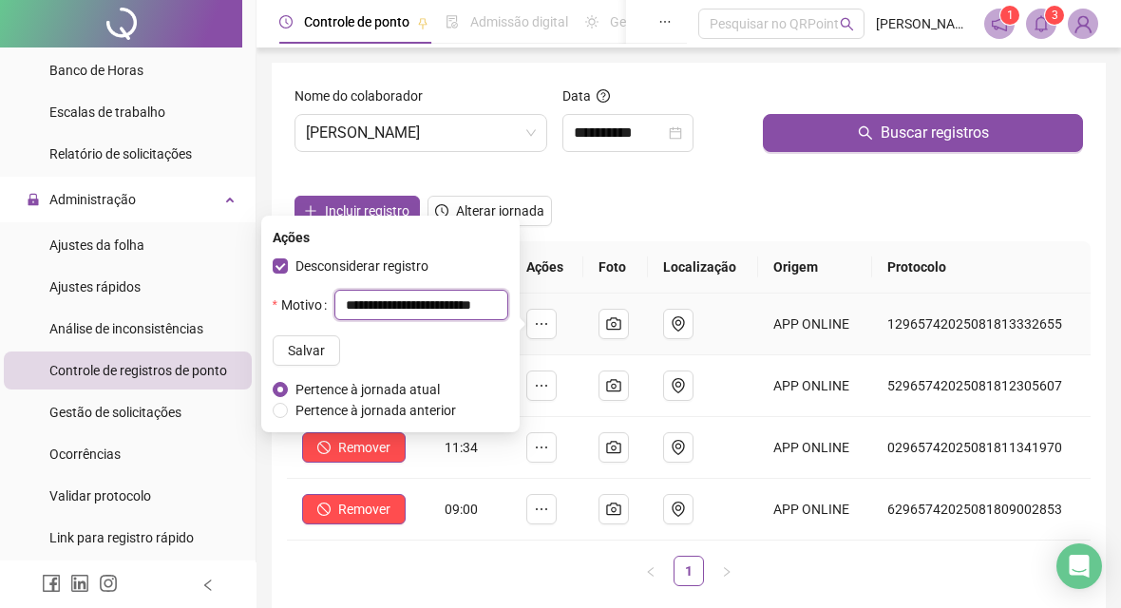
scroll to position [0, 5]
type input "*"
type input "**********"
click at [306, 351] on span "Salvar" at bounding box center [306, 350] width 37 height 21
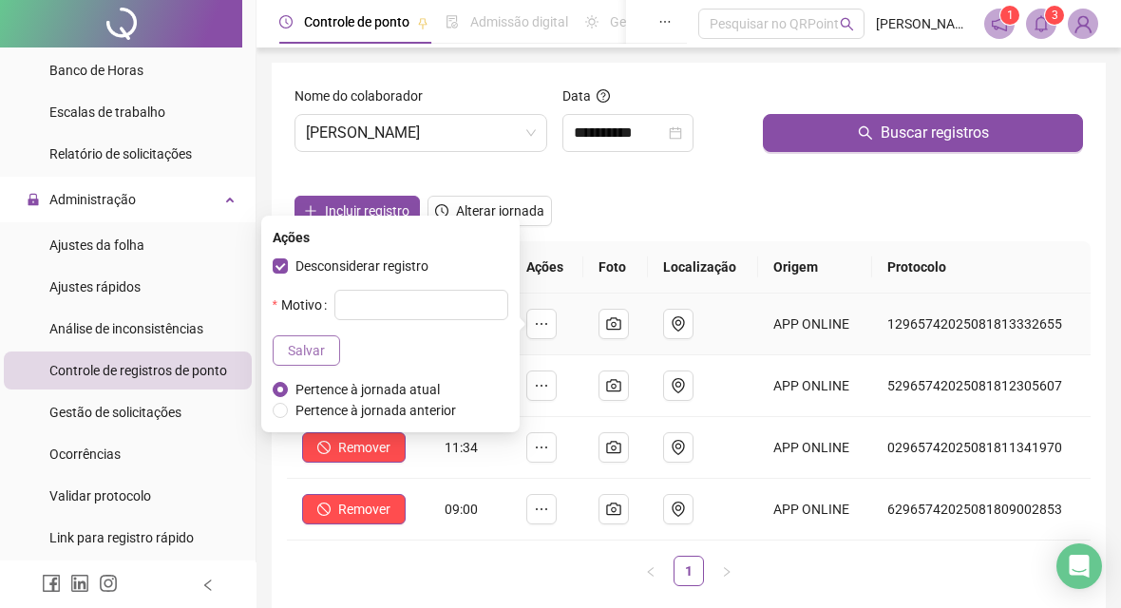
scroll to position [0, 0]
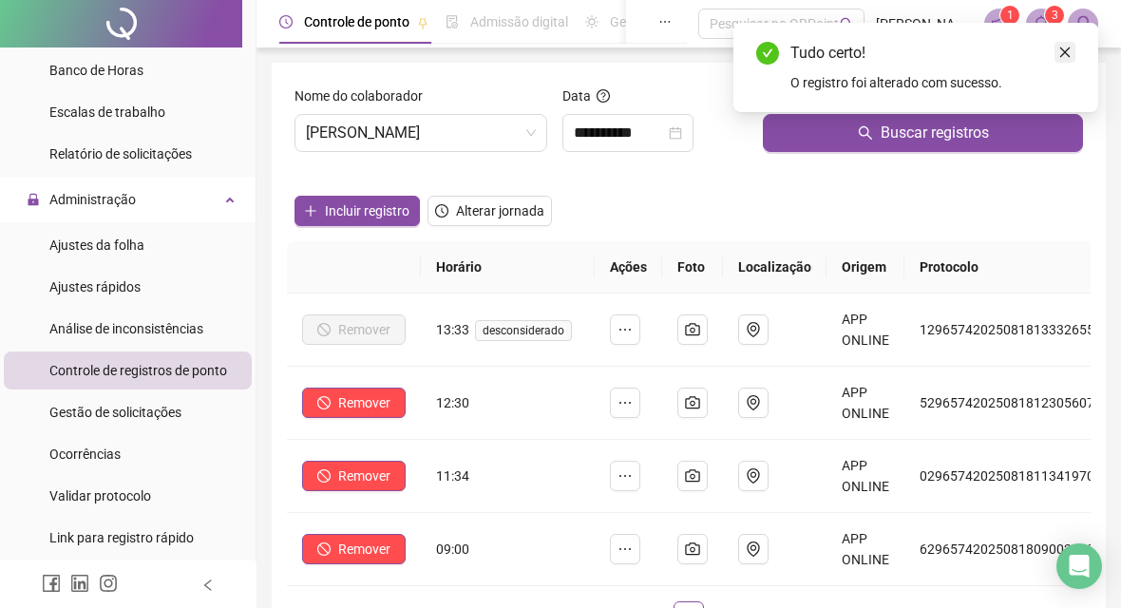
click at [1066, 51] on icon "close" at bounding box center [1065, 53] width 10 height 10
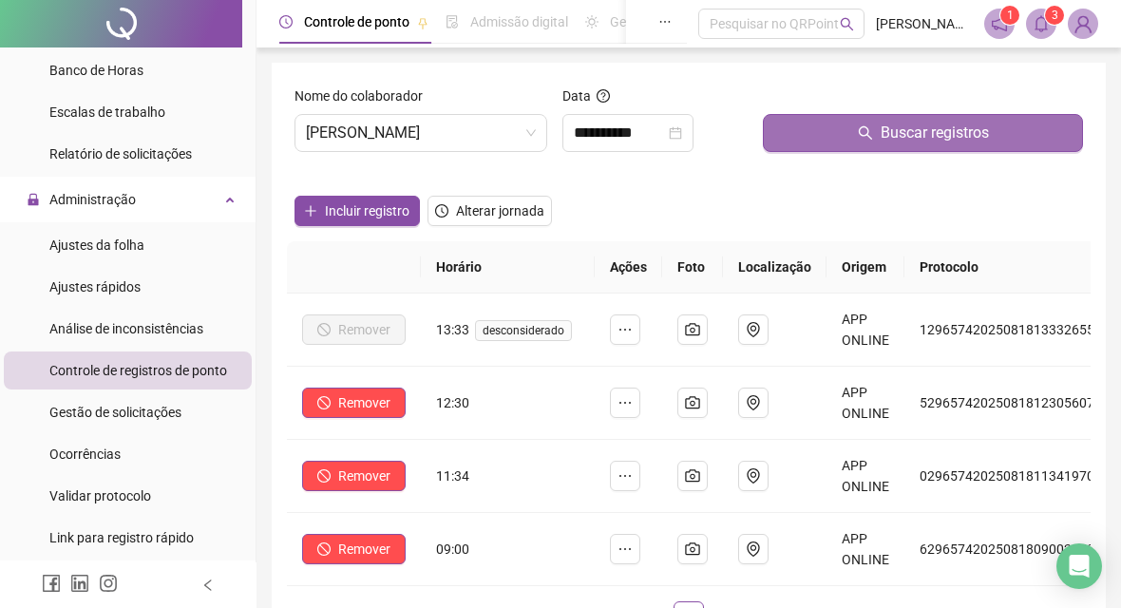
click at [838, 122] on button "Buscar registros" at bounding box center [923, 133] width 320 height 38
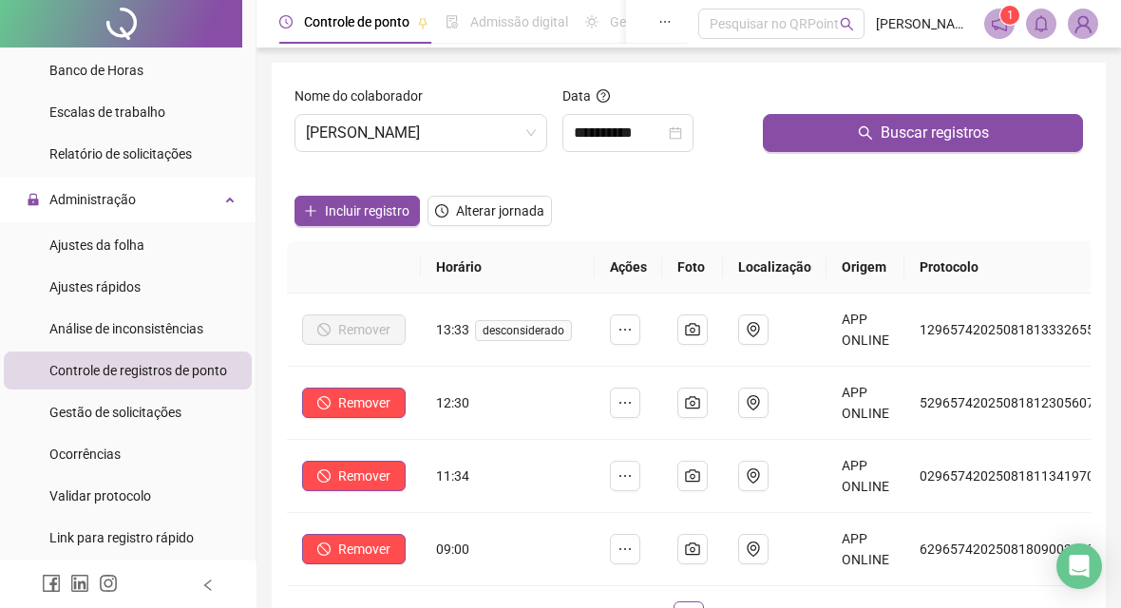
click at [1084, 25] on img at bounding box center [1083, 24] width 29 height 29
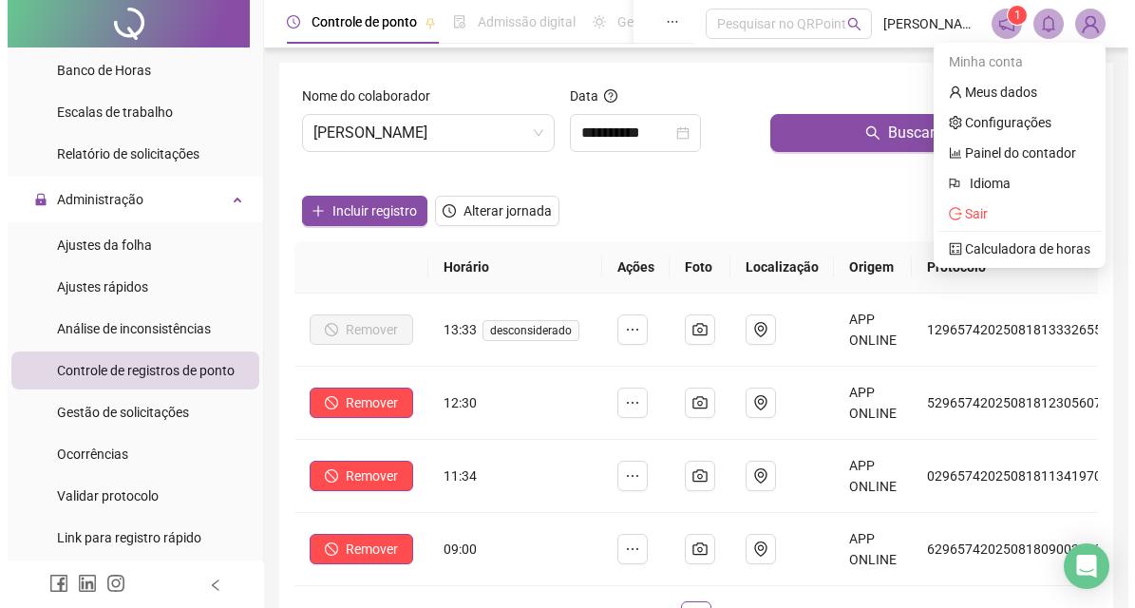
scroll to position [713, 0]
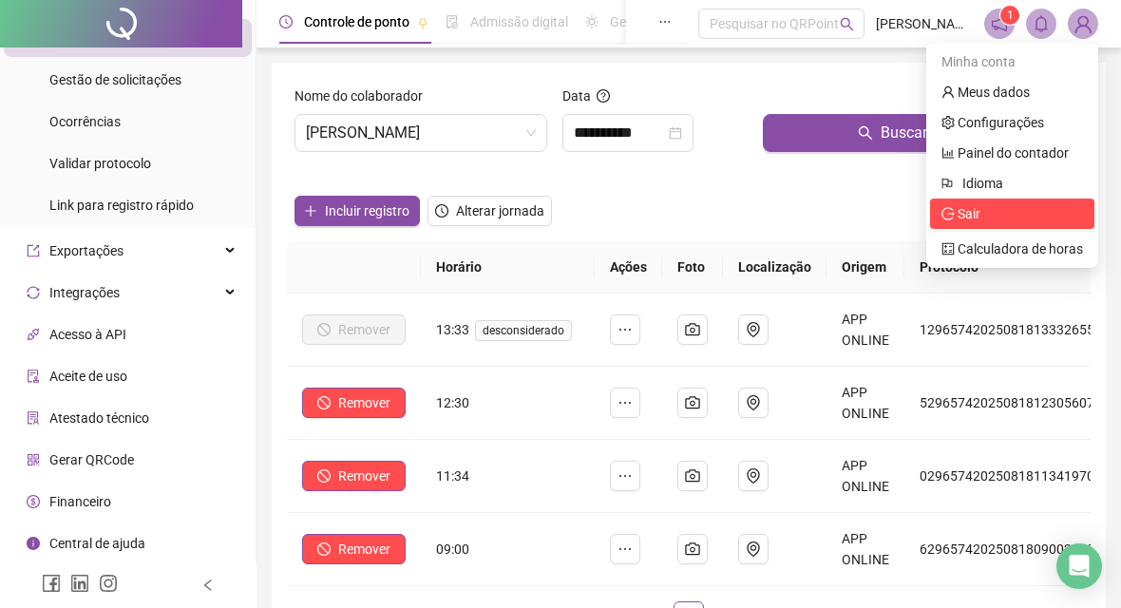
click at [1022, 213] on span "Sair" at bounding box center [1013, 213] width 142 height 21
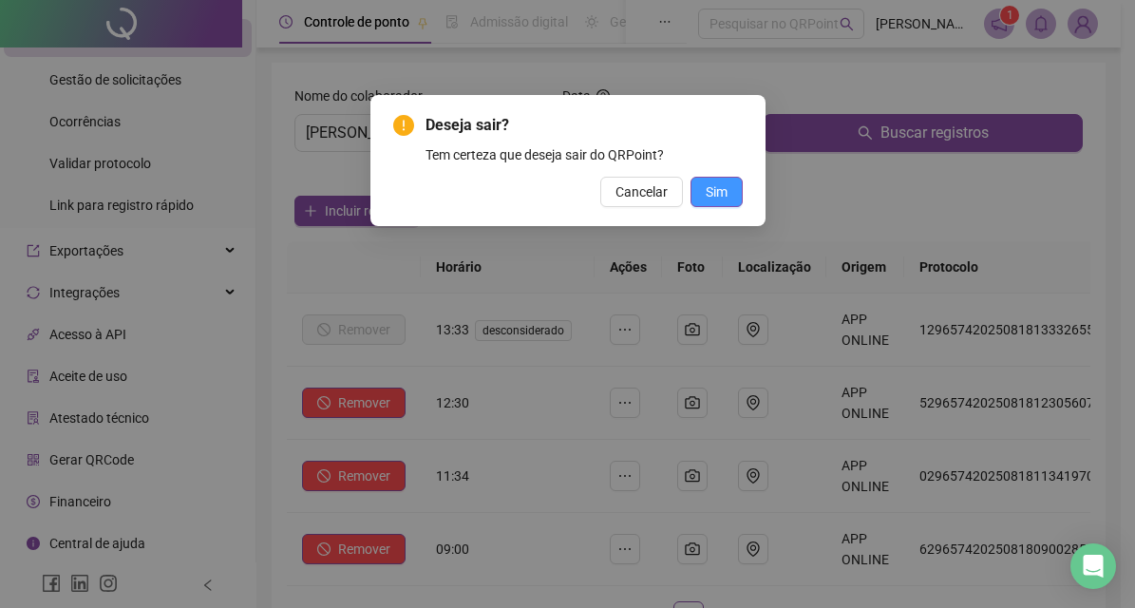
click at [722, 195] on span "Sim" at bounding box center [717, 191] width 22 height 21
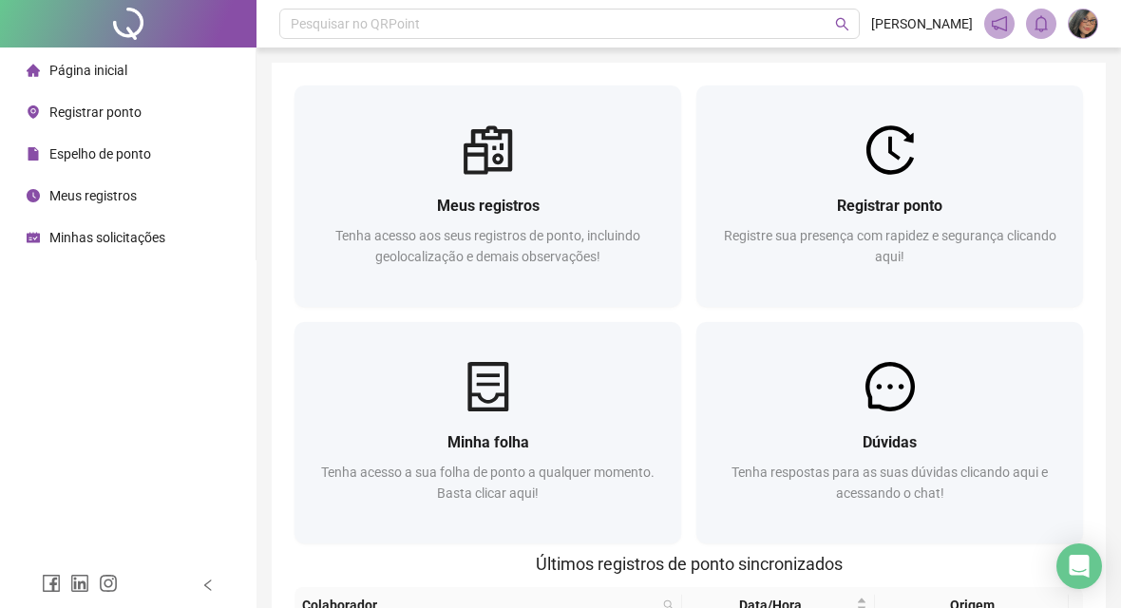
drag, startPoint x: 512, startPoint y: 190, endPoint x: 168, endPoint y: 110, distance: 353.1
click at [510, 191] on div "Meus registros Tenha acesso aos seus registros de ponto, incluindo geolocalizaç…" at bounding box center [488, 241] width 387 height 132
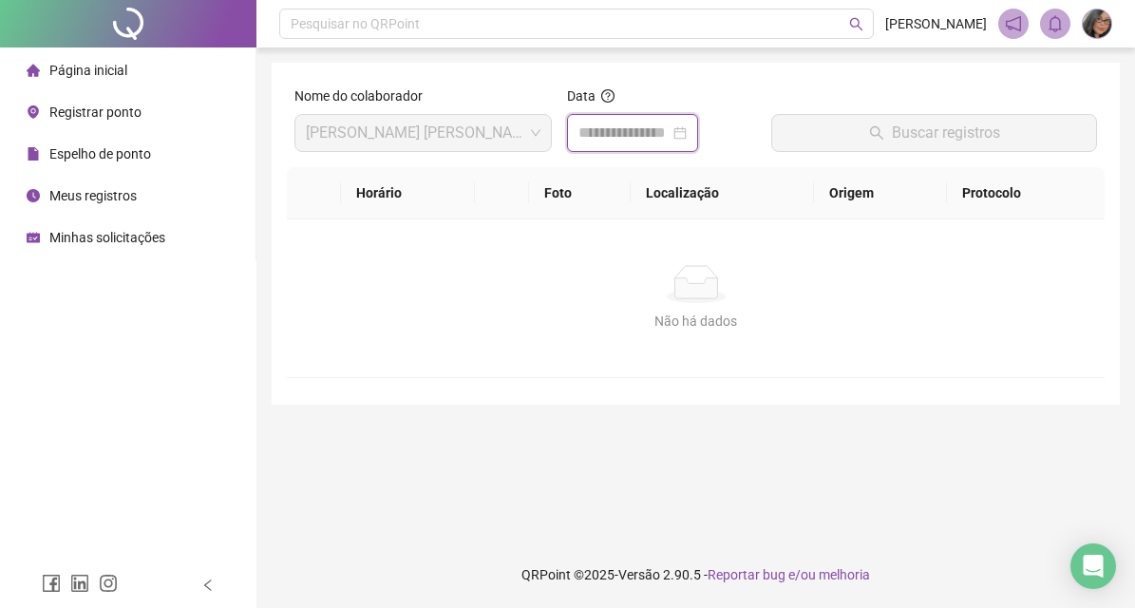
click at [641, 137] on input at bounding box center [624, 133] width 91 height 23
click at [646, 135] on input at bounding box center [624, 133] width 91 height 23
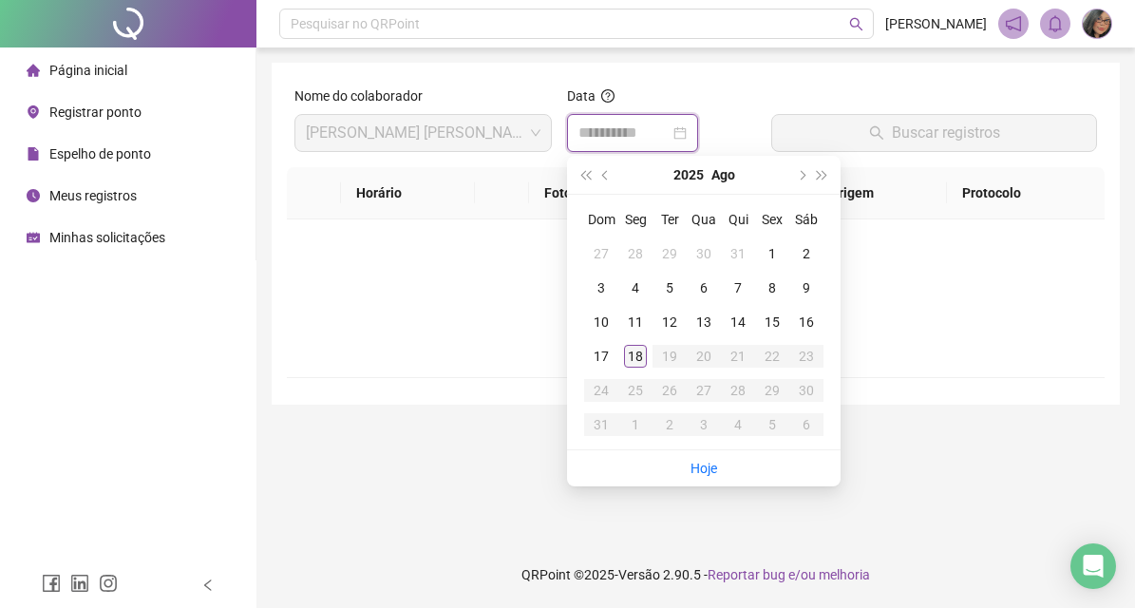
type input "**********"
click at [646, 353] on div "18" at bounding box center [635, 356] width 23 height 23
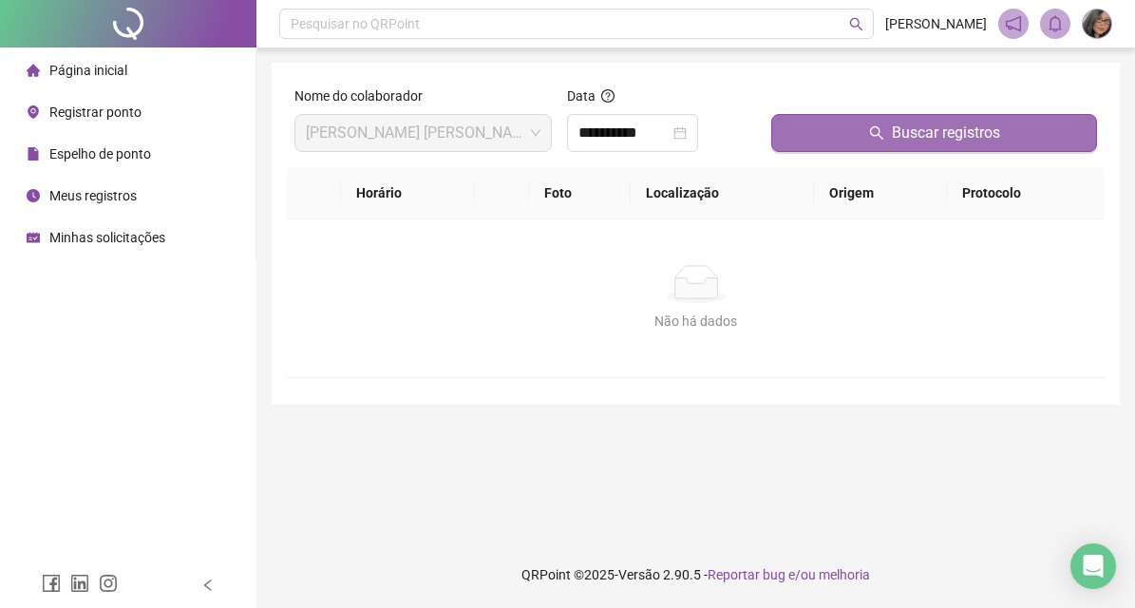
click at [920, 119] on button "Buscar registros" at bounding box center [935, 133] width 326 height 38
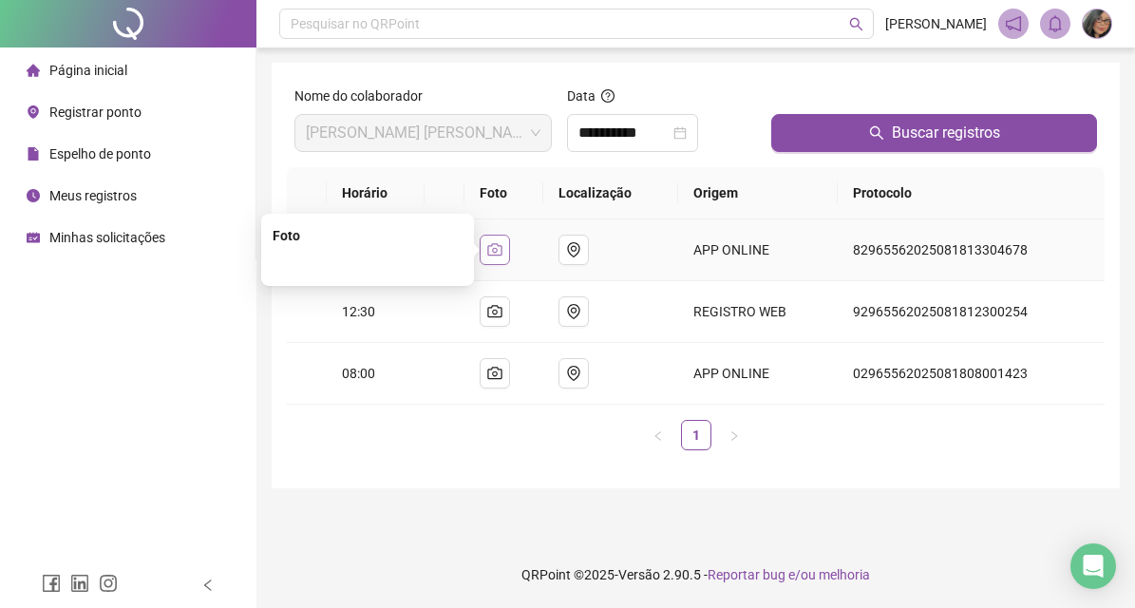
click at [503, 252] on icon "camera" at bounding box center [494, 249] width 15 height 15
click at [1097, 27] on img at bounding box center [1097, 24] width 29 height 29
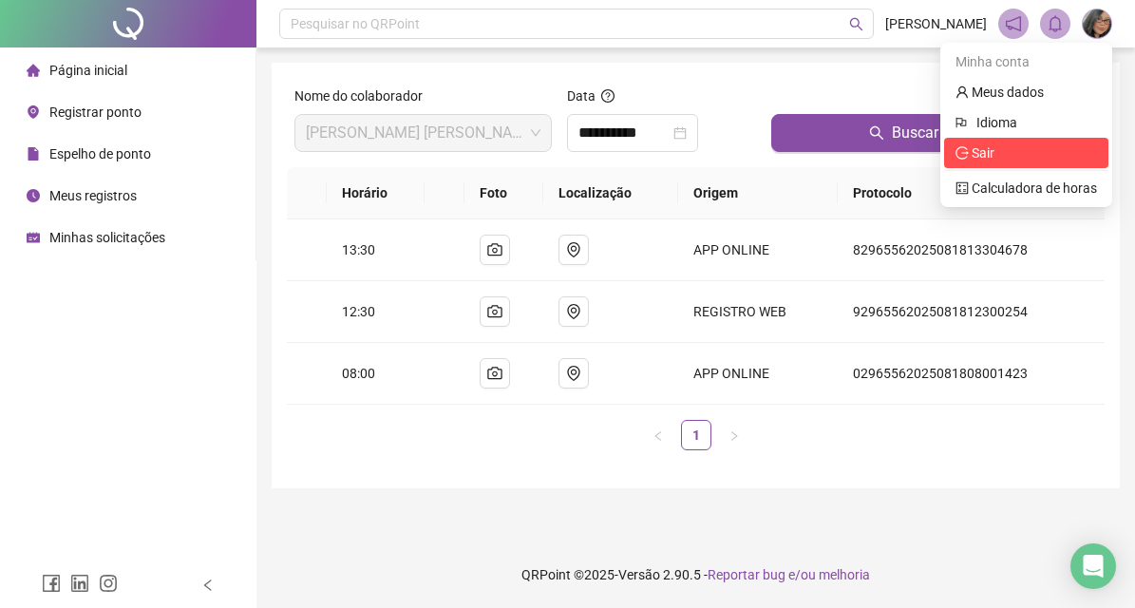
click at [1060, 161] on span "Sair" at bounding box center [1027, 153] width 142 height 21
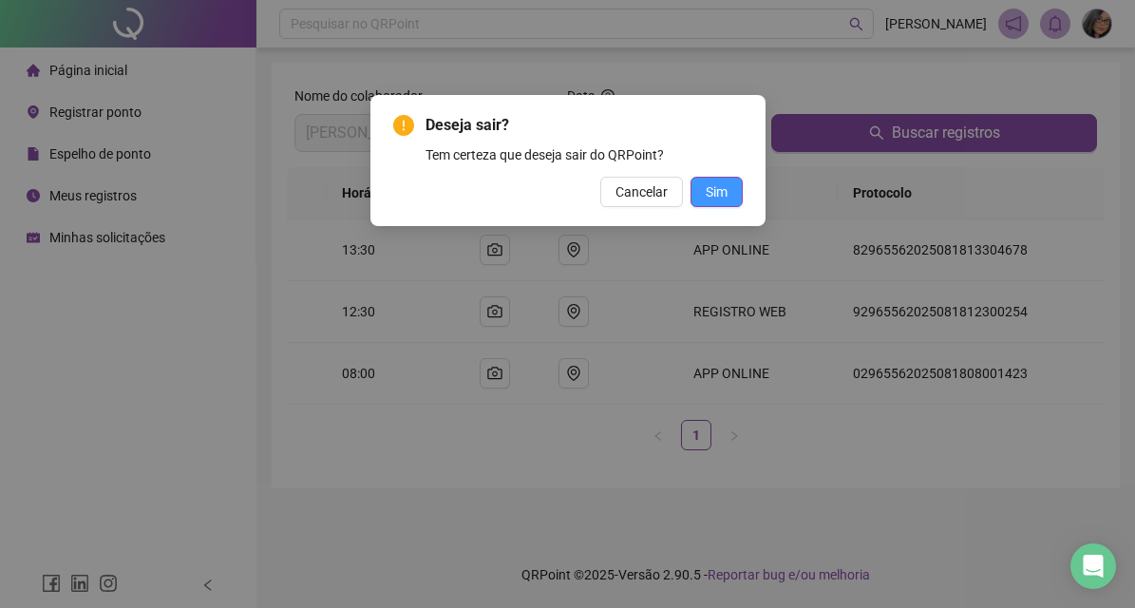
click at [694, 191] on button "Sim" at bounding box center [717, 192] width 52 height 30
